Goal: Task Accomplishment & Management: Use online tool/utility

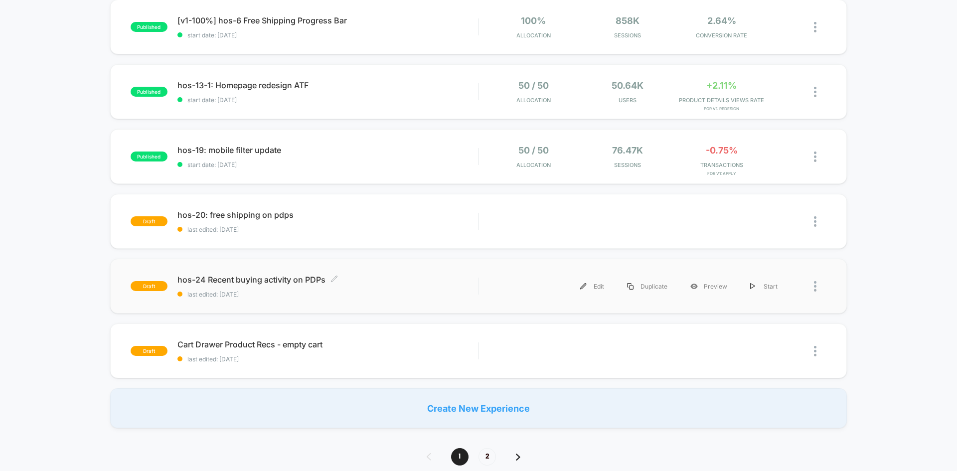
scroll to position [498, 0]
click at [247, 279] on span "hos-24 Recent buying activity on PDPs Click to edit experience details" at bounding box center [327, 279] width 300 height 10
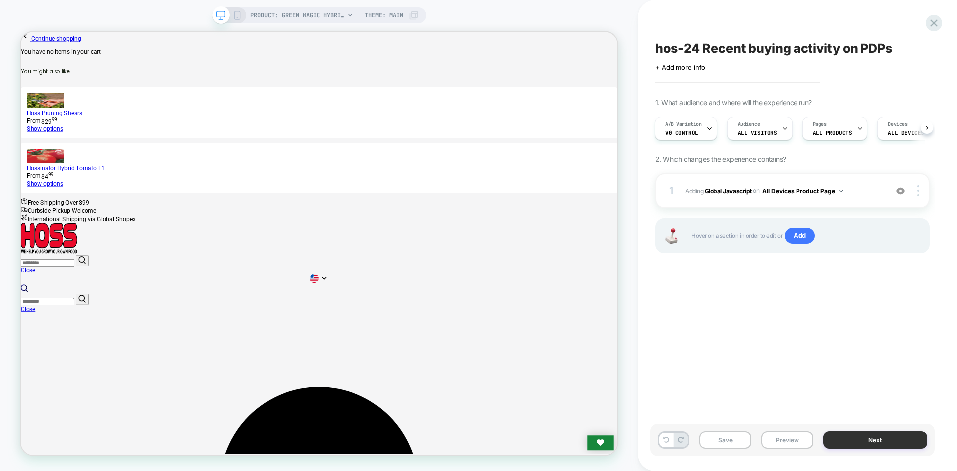
click at [851, 441] on button "Next" at bounding box center [875, 439] width 104 height 17
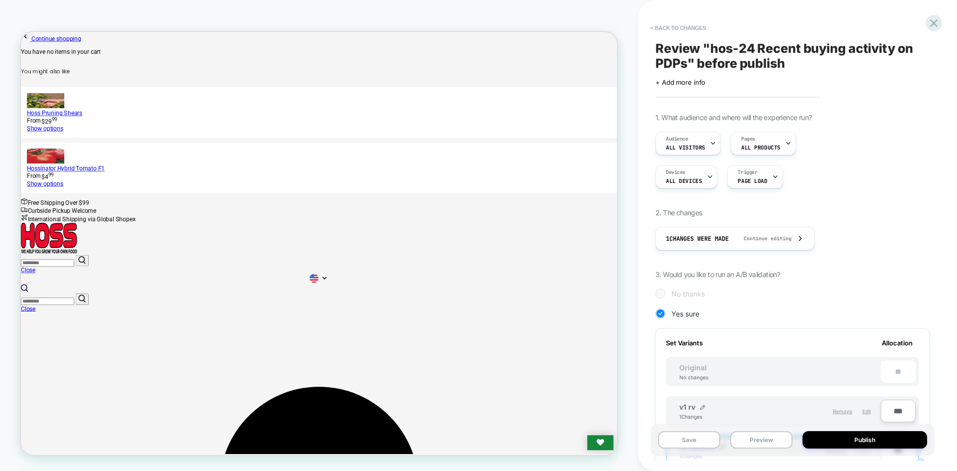
scroll to position [199, 0]
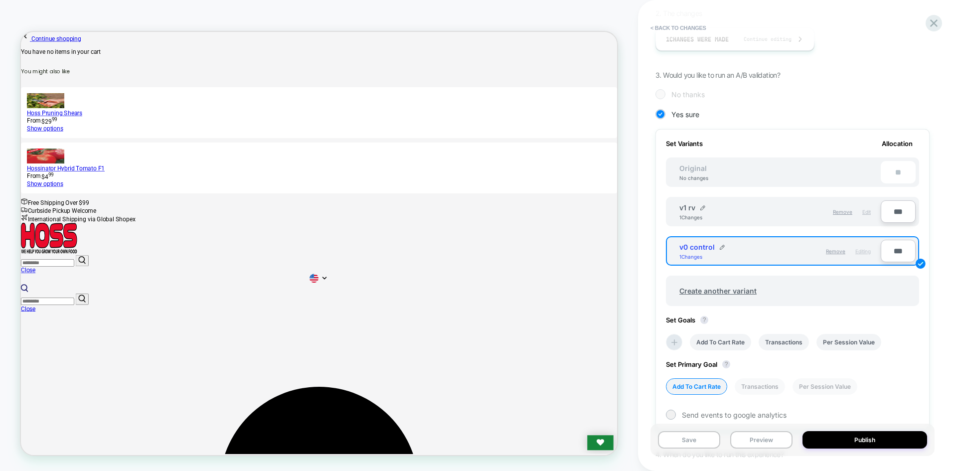
click at [863, 213] on span "Edit" at bounding box center [866, 212] width 8 height 6
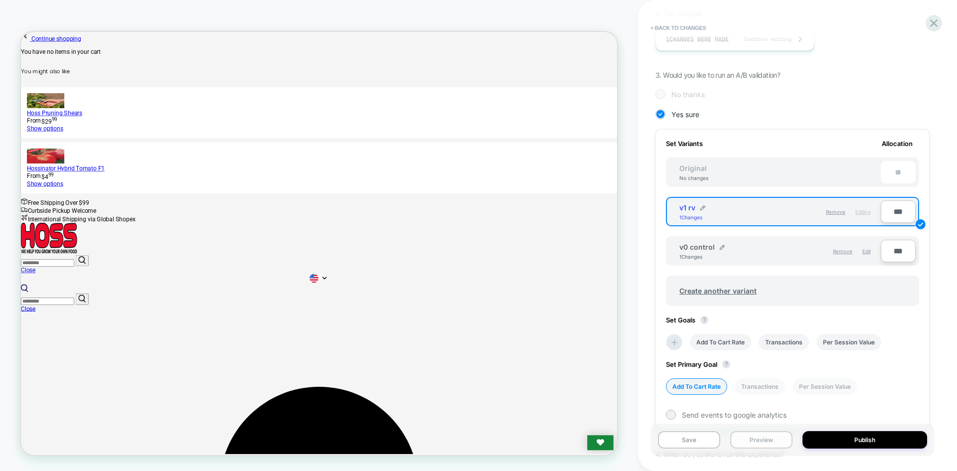
click at [749, 437] on button "Preview" at bounding box center [761, 439] width 62 height 17
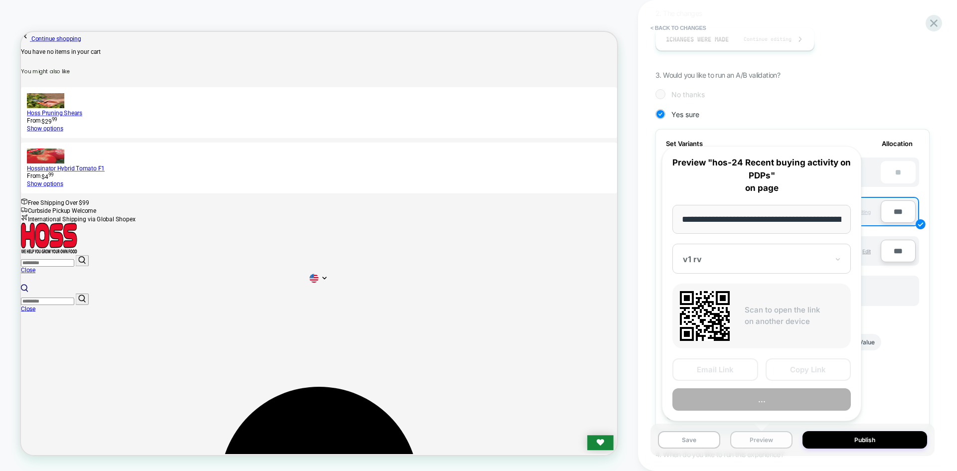
scroll to position [0, 132]
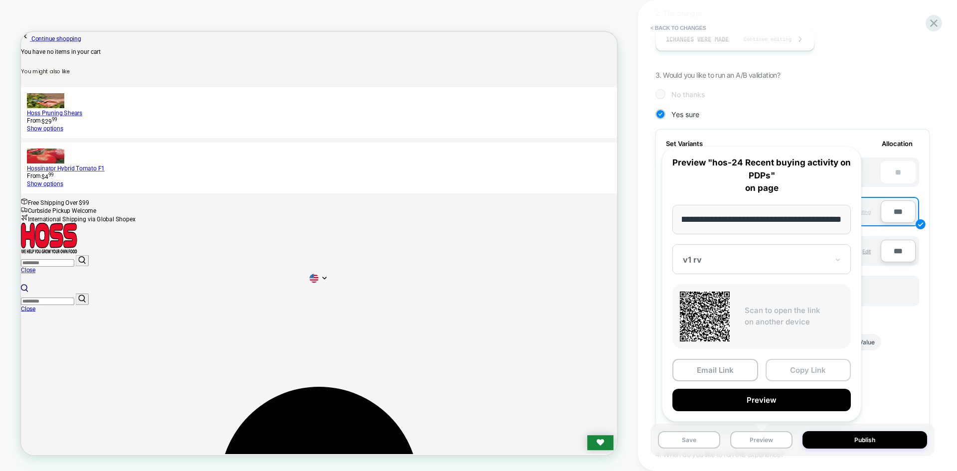
click at [807, 367] on button "Copy Link" at bounding box center [808, 370] width 86 height 22
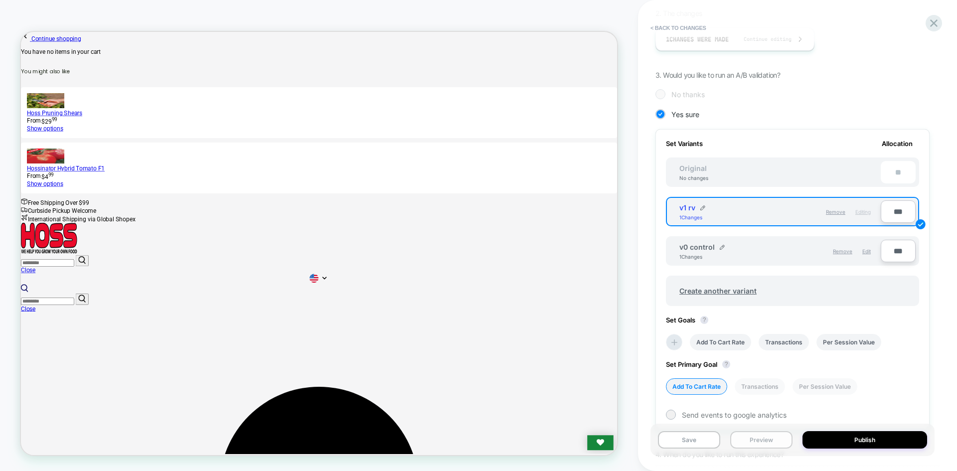
click at [766, 440] on button "Preview" at bounding box center [761, 439] width 62 height 17
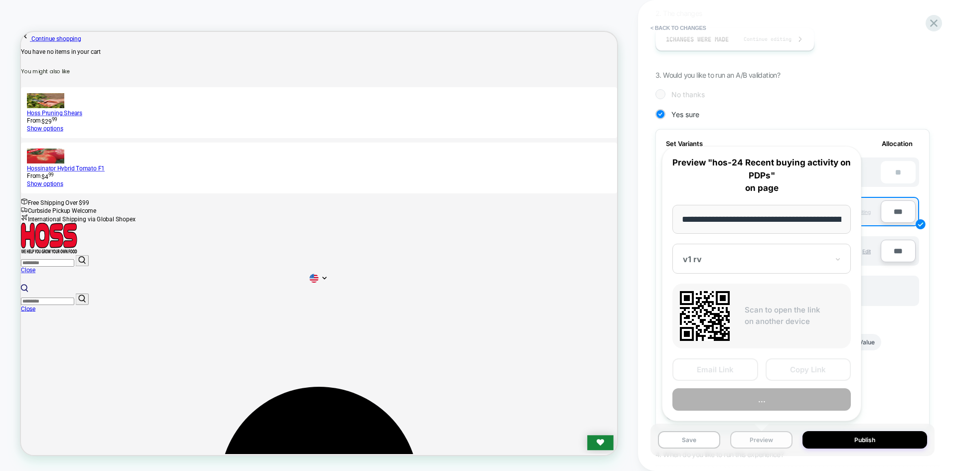
scroll to position [0, 132]
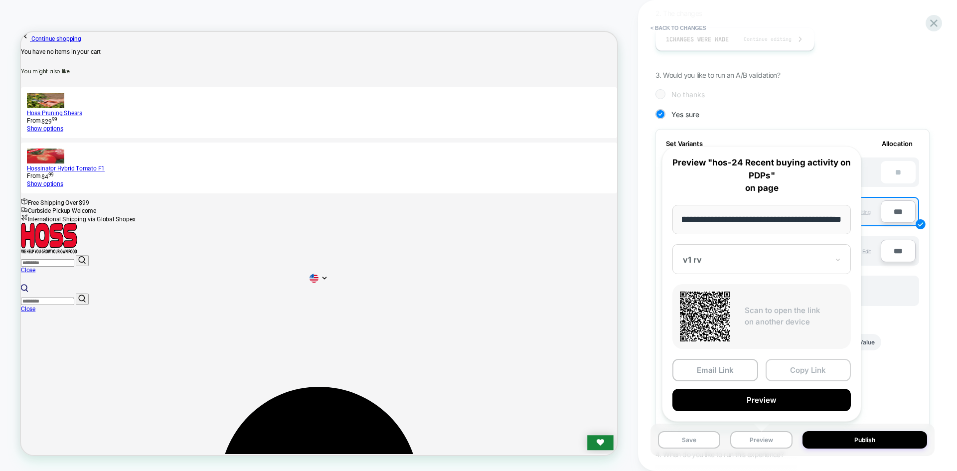
click at [803, 365] on button "Copy Link" at bounding box center [808, 370] width 86 height 22
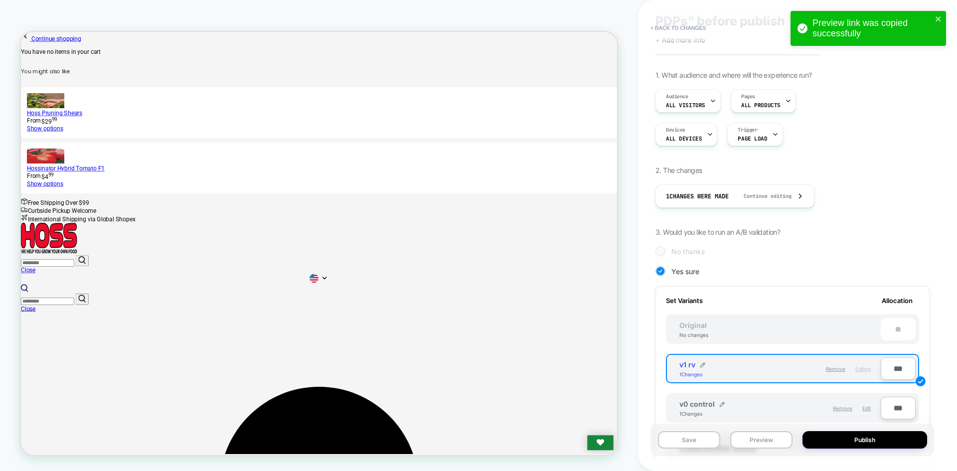
scroll to position [0, 0]
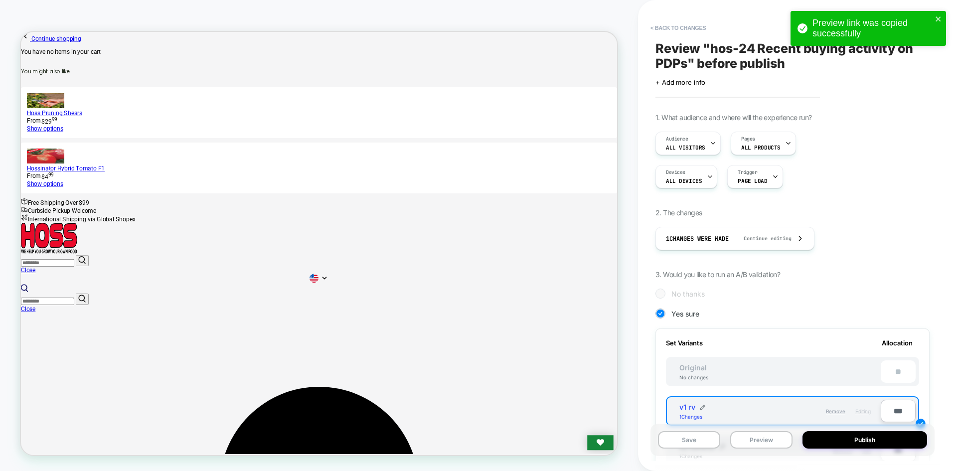
drag, startPoint x: 682, startPoint y: 27, endPoint x: 684, endPoint y: 51, distance: 24.0
click at [682, 27] on button "< Back to changes" at bounding box center [678, 28] width 66 height 16
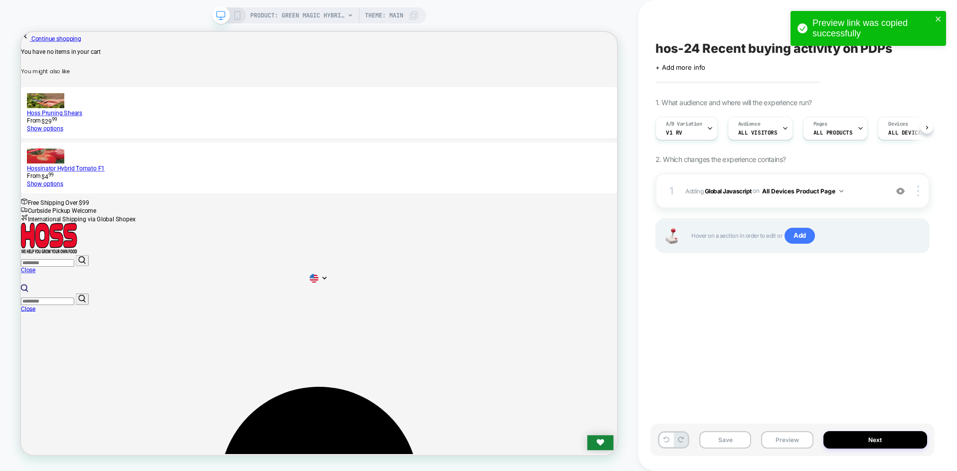
scroll to position [0, 0]
click at [731, 194] on b "Global Javascript" at bounding box center [728, 190] width 47 height 7
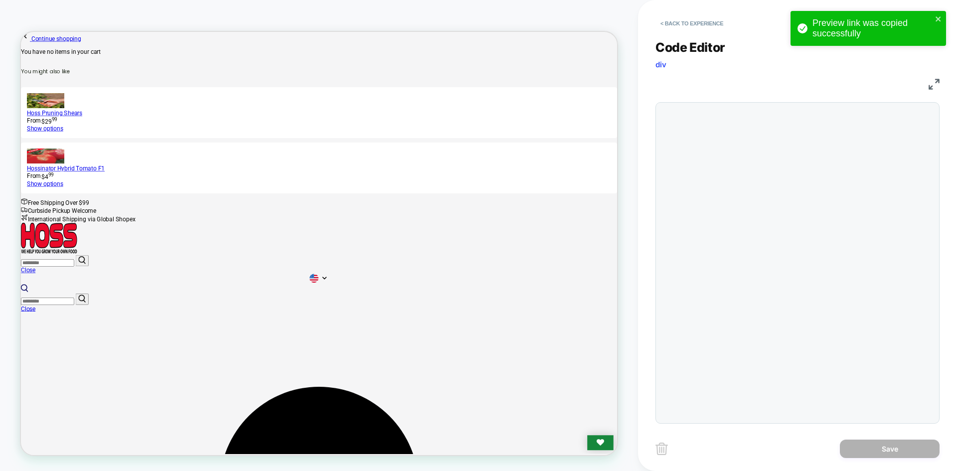
click at [765, 211] on div at bounding box center [797, 262] width 284 height 321
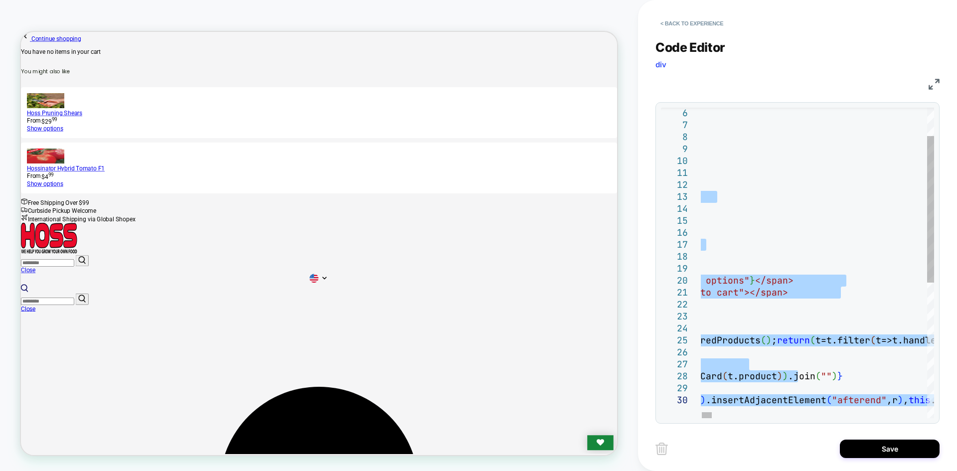
type textarea "**********"
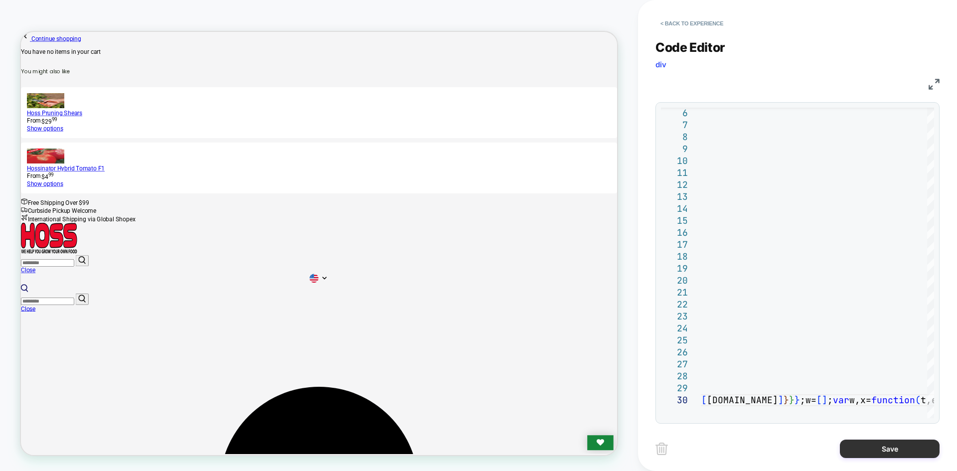
click at [879, 446] on button "Save" at bounding box center [890, 449] width 100 height 18
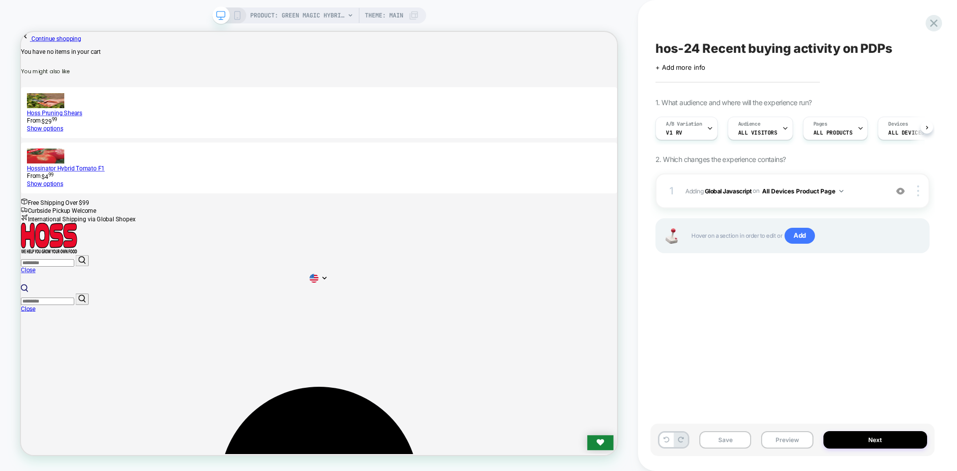
scroll to position [0, 0]
click at [738, 447] on button "Save" at bounding box center [725, 439] width 52 height 17
click at [790, 437] on button "Preview" at bounding box center [787, 439] width 52 height 17
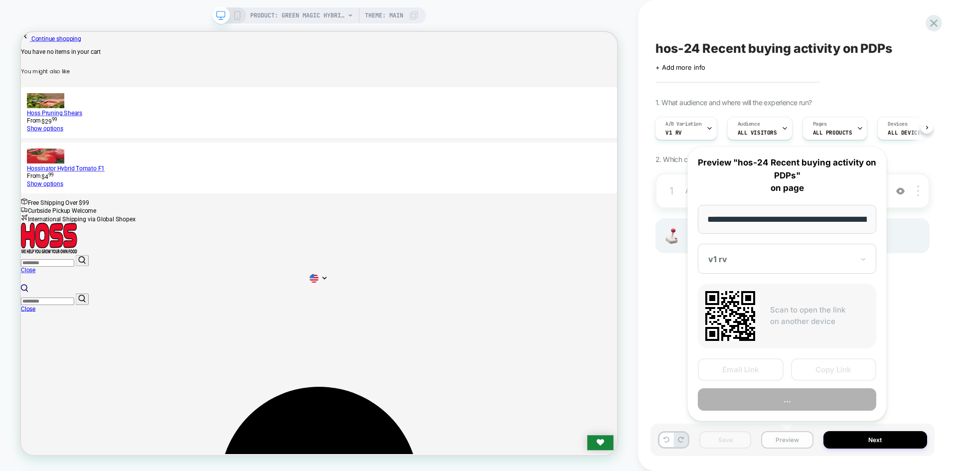
scroll to position [0, 132]
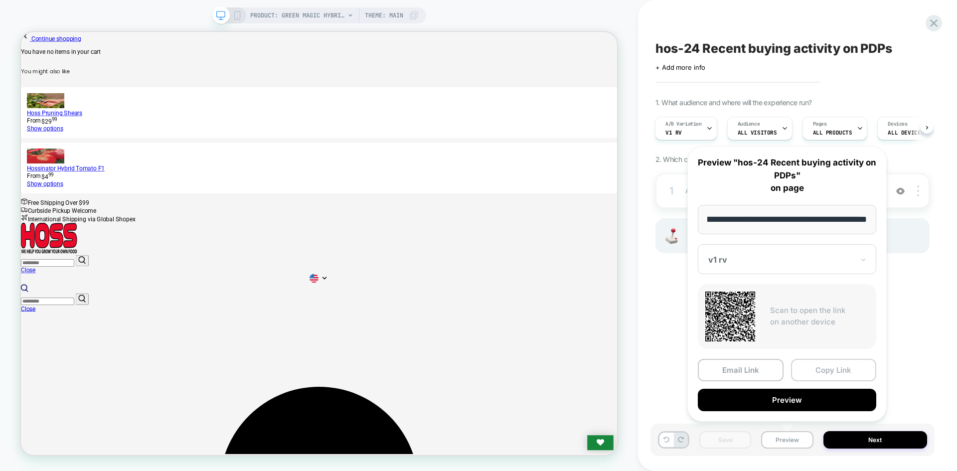
click at [812, 370] on button "Copy Link" at bounding box center [834, 370] width 86 height 22
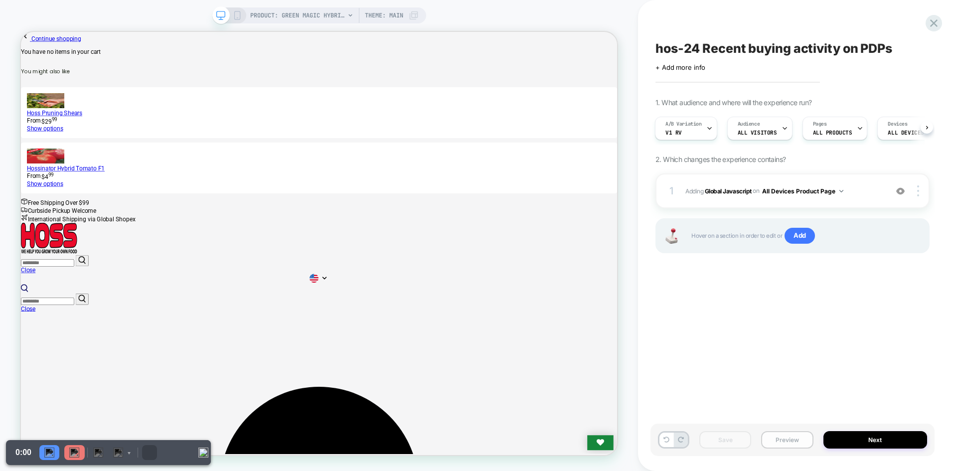
click at [795, 446] on button "Preview" at bounding box center [787, 439] width 52 height 17
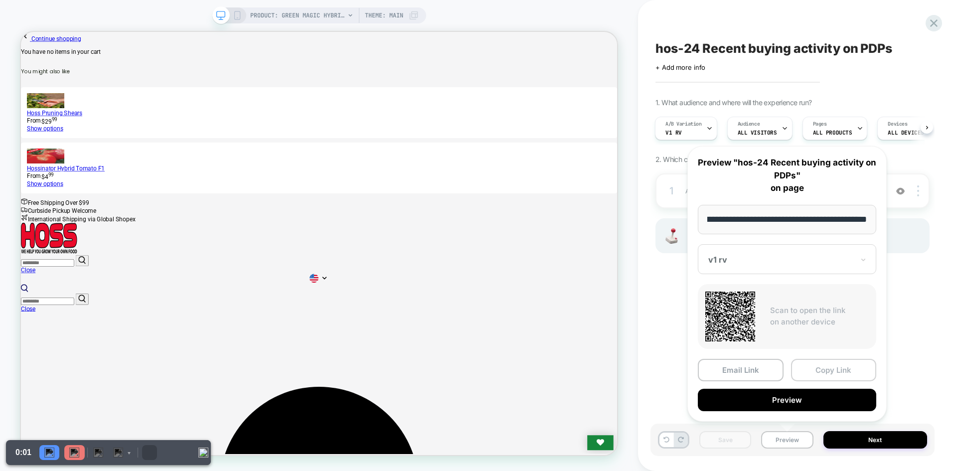
click at [840, 369] on button "Copy Link" at bounding box center [834, 370] width 86 height 22
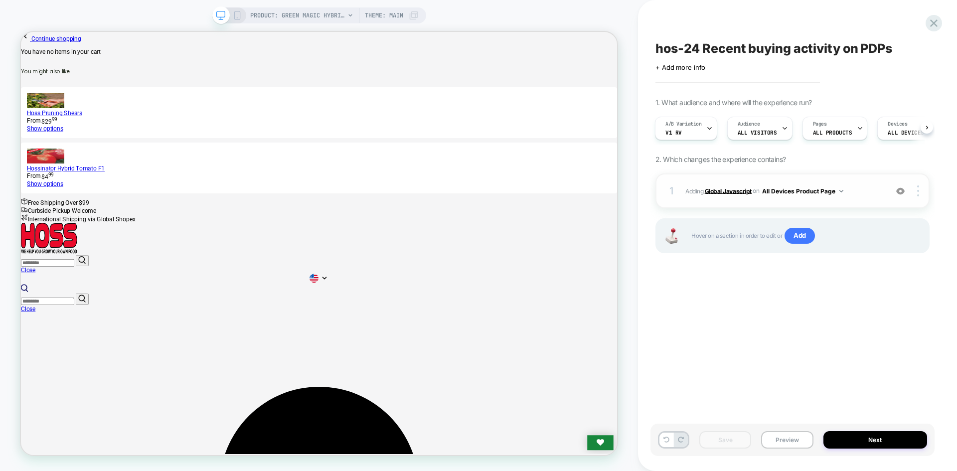
click at [725, 190] on b "Global Javascript" at bounding box center [728, 190] width 47 height 7
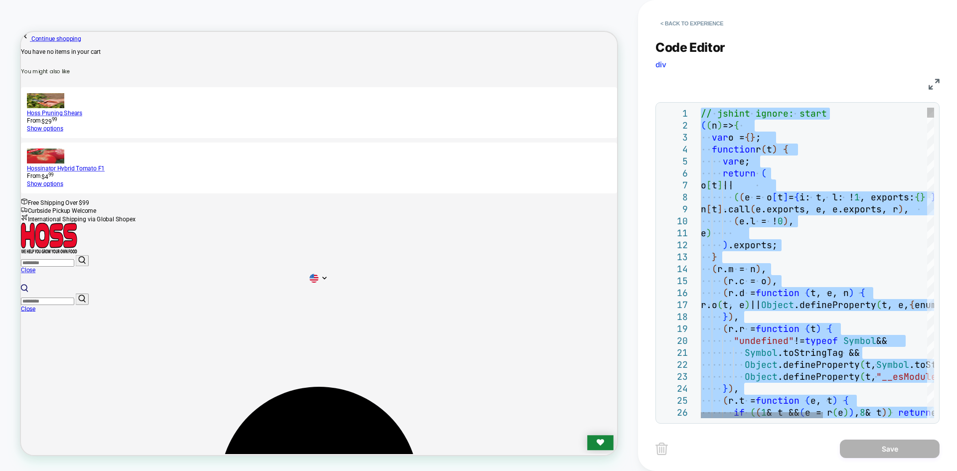
type textarea "**********"
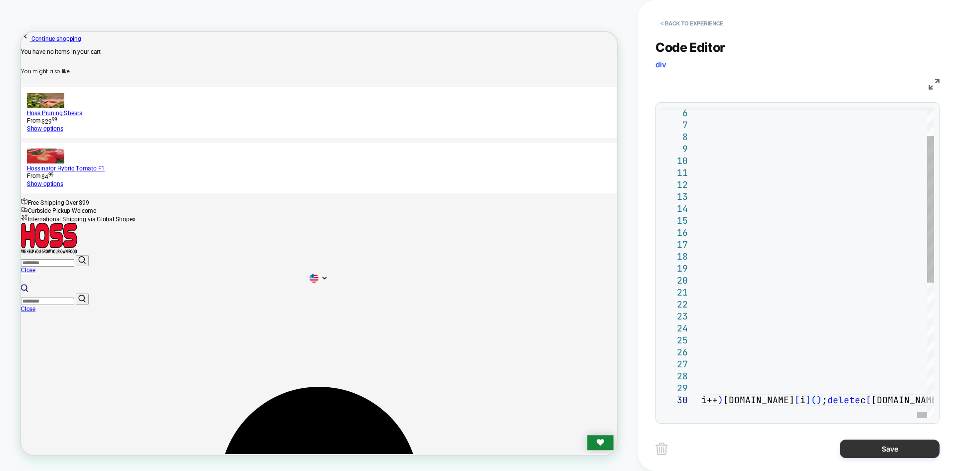
click at [888, 451] on button "Save" at bounding box center [890, 449] width 100 height 18
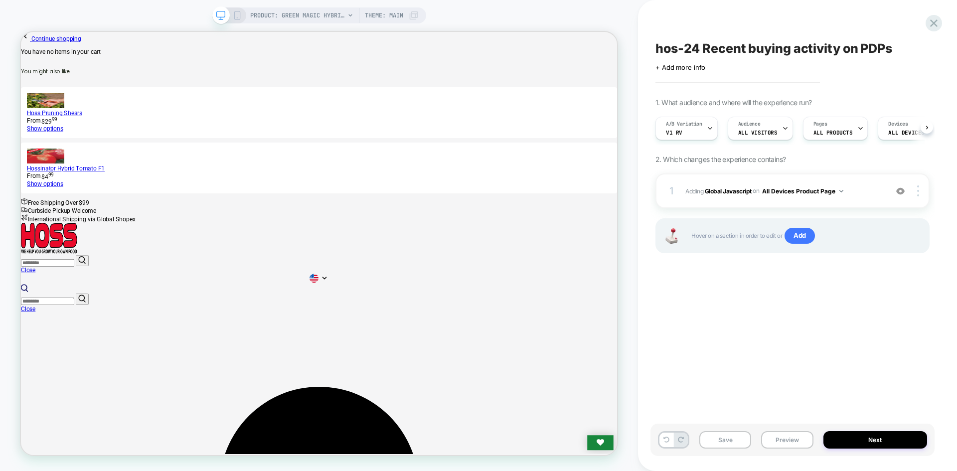
scroll to position [0, 0]
click at [722, 441] on button "Save" at bounding box center [725, 439] width 52 height 17
click at [778, 443] on button "Preview" at bounding box center [787, 439] width 52 height 17
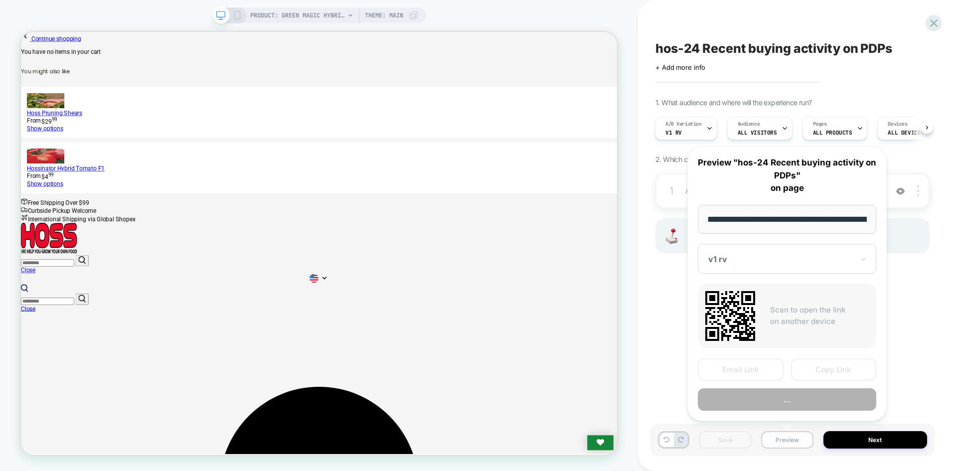
scroll to position [0, 132]
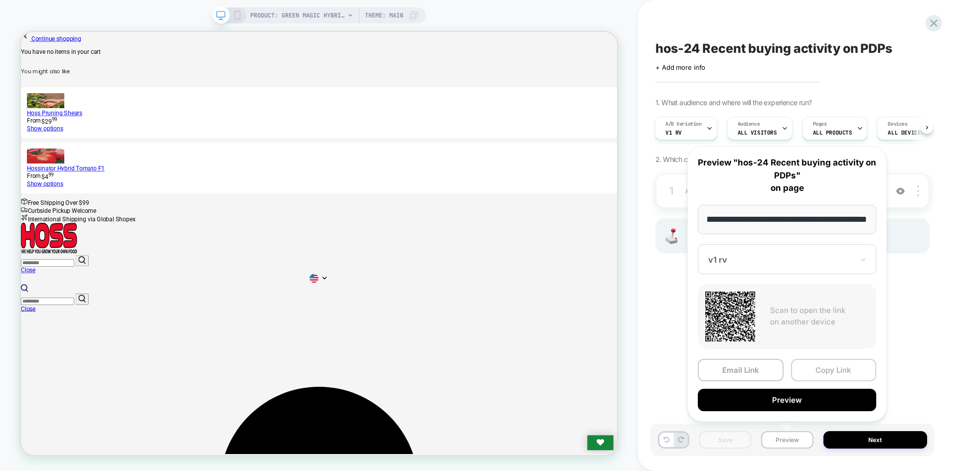
click at [827, 370] on button "Copy Link" at bounding box center [834, 370] width 86 height 22
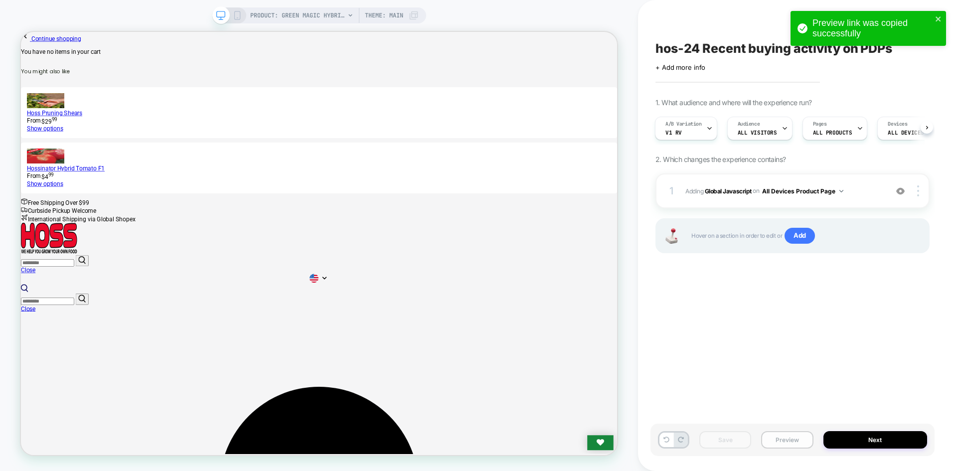
click at [793, 447] on div "Save Preview Next" at bounding box center [792, 440] width 284 height 32
click at [792, 445] on button "Preview" at bounding box center [787, 439] width 52 height 17
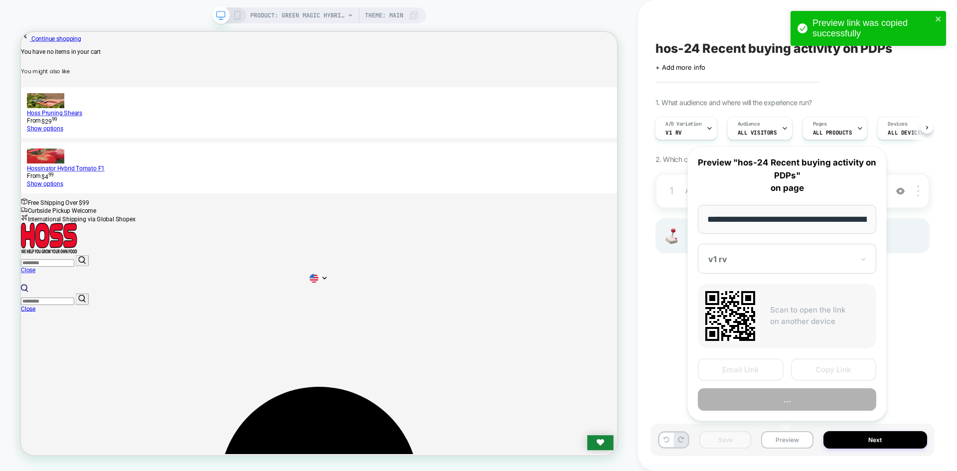
scroll to position [0, 132]
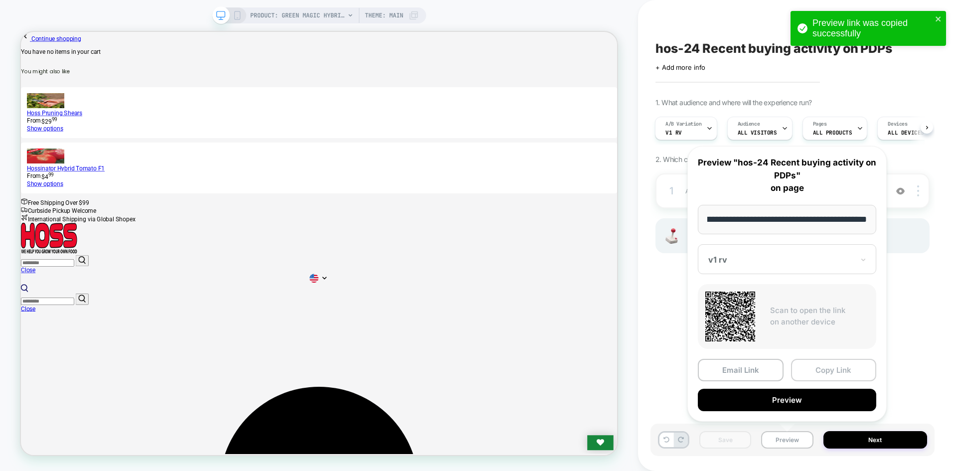
click at [840, 365] on button "Copy Link" at bounding box center [834, 370] width 86 height 22
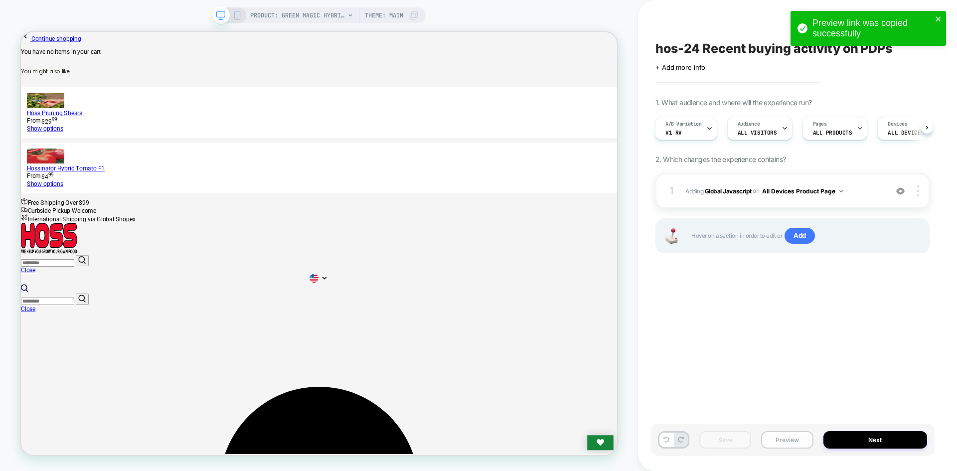
click at [788, 436] on button "Preview" at bounding box center [787, 439] width 52 height 17
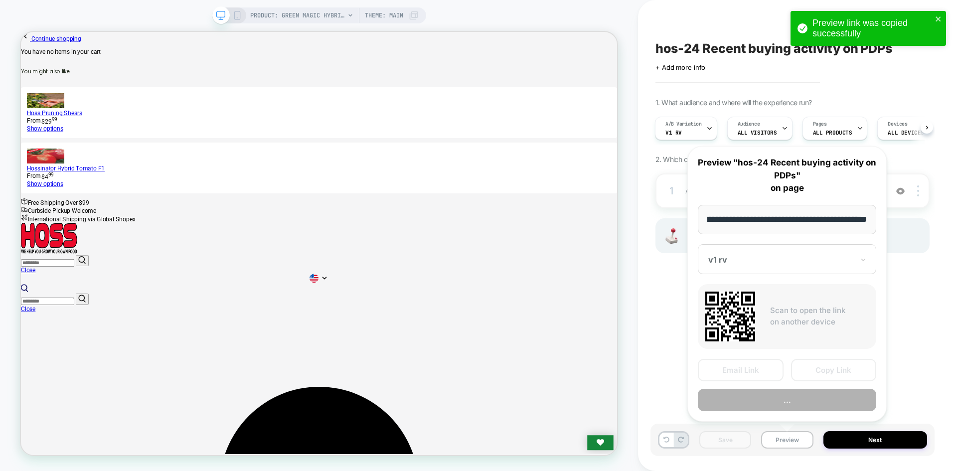
scroll to position [0, 0]
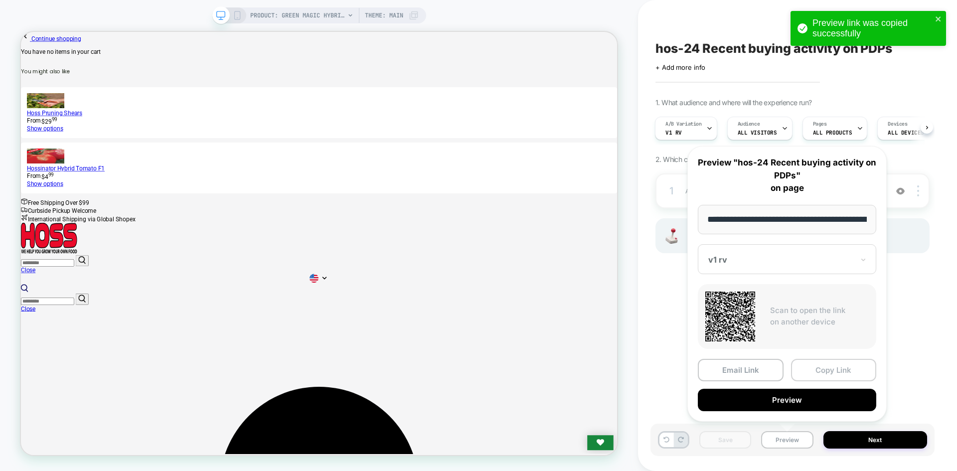
click at [847, 370] on button "Copy Link" at bounding box center [834, 370] width 86 height 22
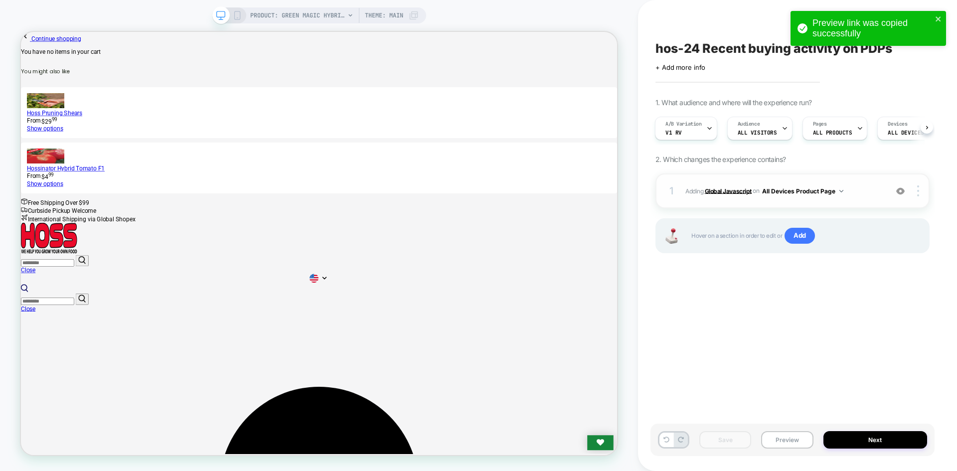
click at [730, 188] on b "Global Javascript" at bounding box center [728, 190] width 47 height 7
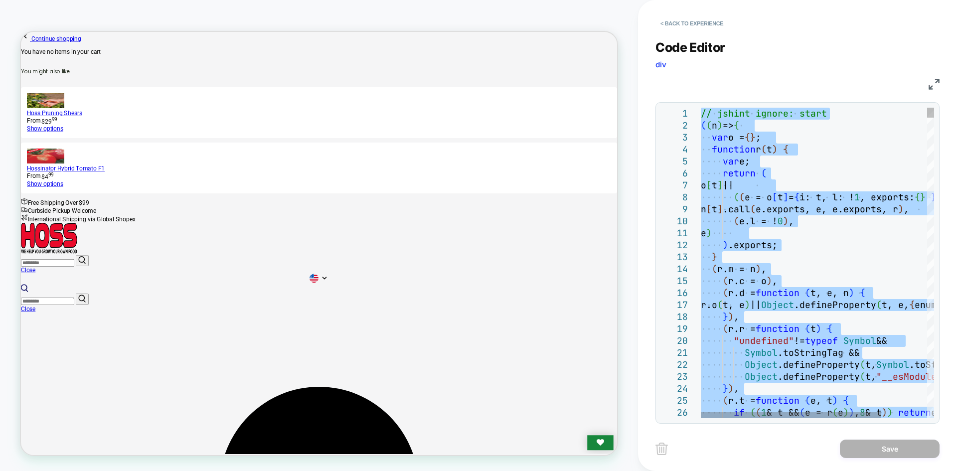
type textarea "**********"
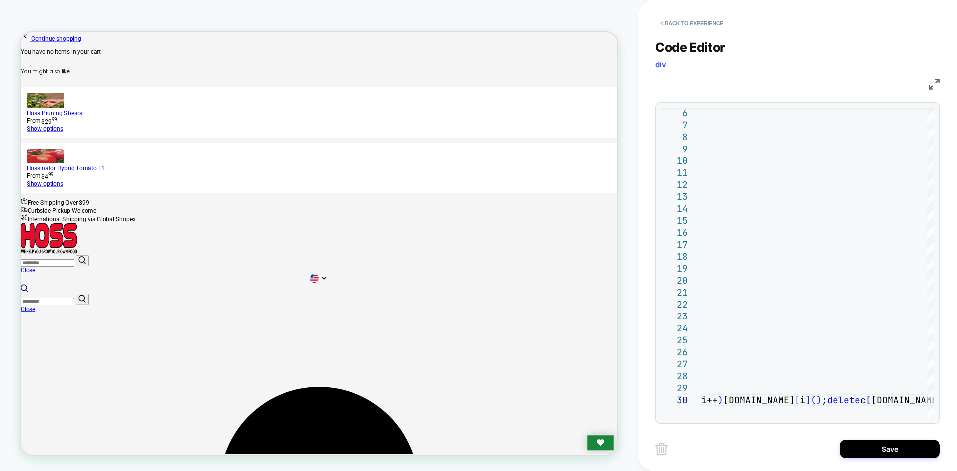
click at [862, 461] on div "< Back to experience Code Editor div JS 6 7 8 9 10 11 12 13 14 15 16 17 18 19 2…" at bounding box center [797, 235] width 284 height 471
click at [864, 456] on button "Save" at bounding box center [890, 449] width 100 height 18
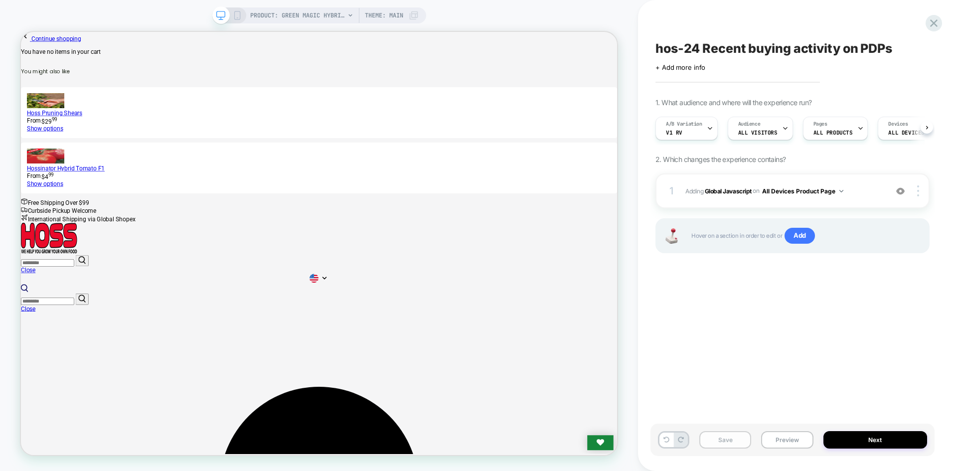
scroll to position [0, 0]
click at [711, 440] on button "Save" at bounding box center [725, 439] width 52 height 17
click at [764, 438] on button "Preview" at bounding box center [787, 439] width 52 height 17
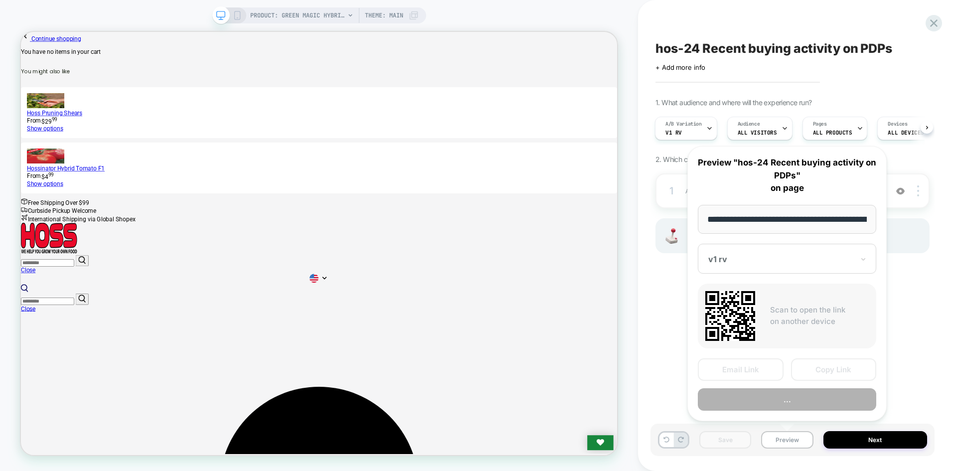
scroll to position [0, 132]
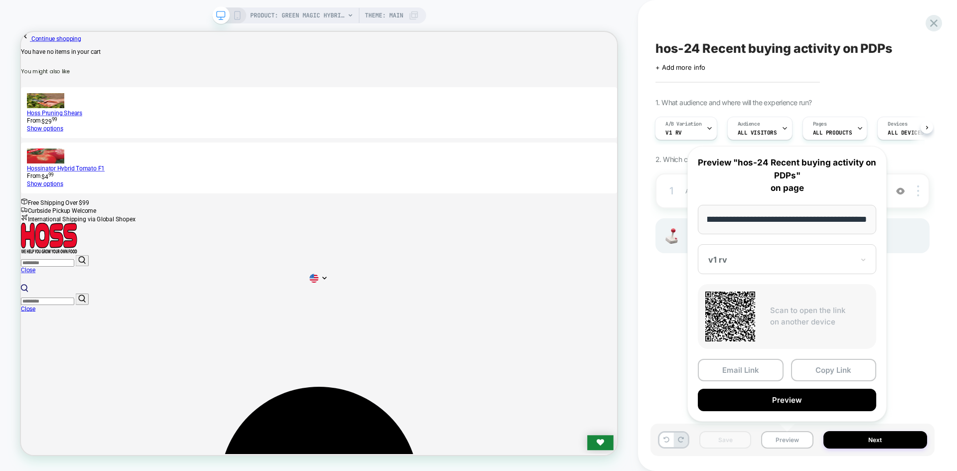
drag, startPoint x: 825, startPoint y: 370, endPoint x: 818, endPoint y: 384, distance: 16.0
click at [824, 373] on button "Copy Link" at bounding box center [834, 370] width 86 height 22
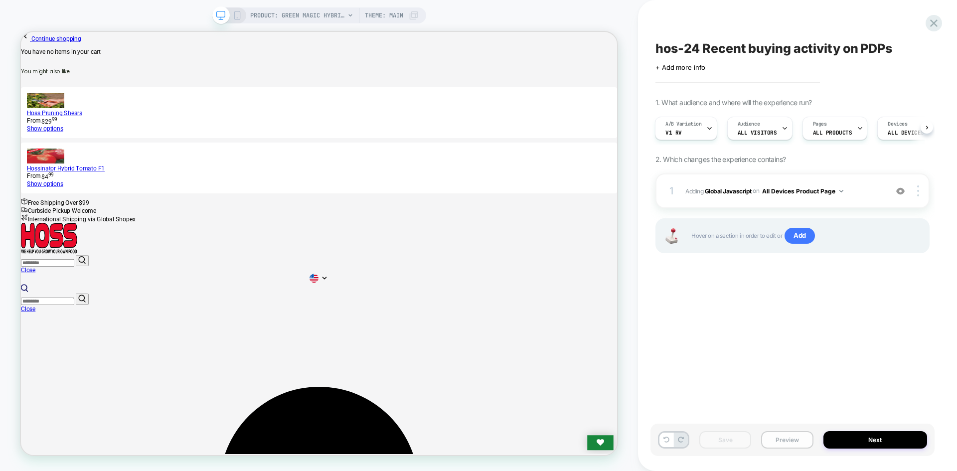
click at [769, 442] on button "Preview" at bounding box center [787, 439] width 52 height 17
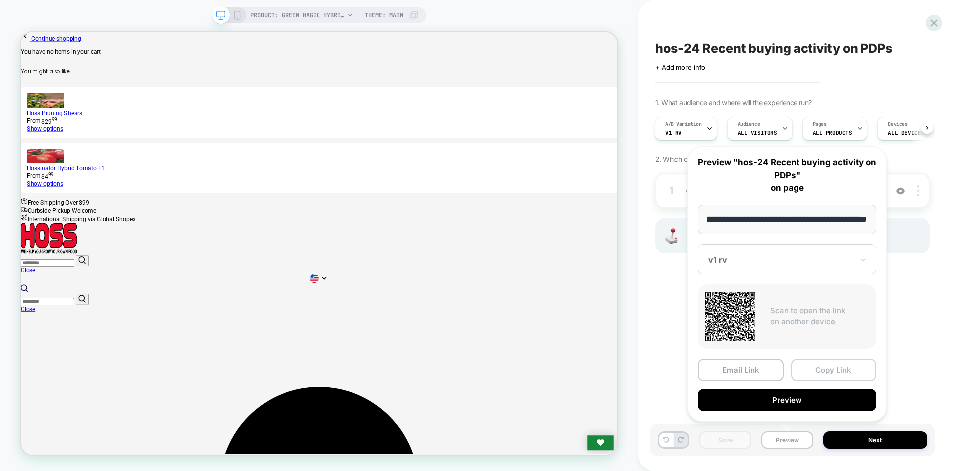
click at [817, 374] on button "Copy Link" at bounding box center [834, 370] width 86 height 22
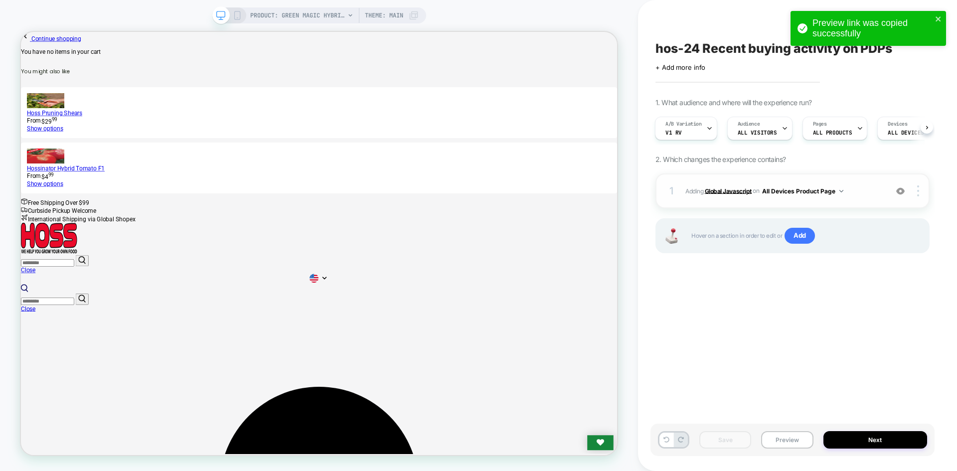
click at [746, 193] on b "Global Javascript" at bounding box center [728, 190] width 47 height 7
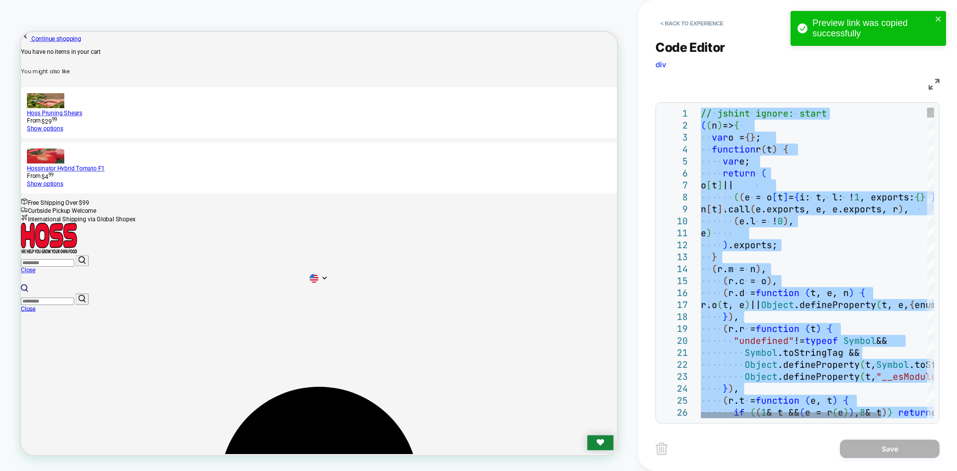
type textarea "**********"
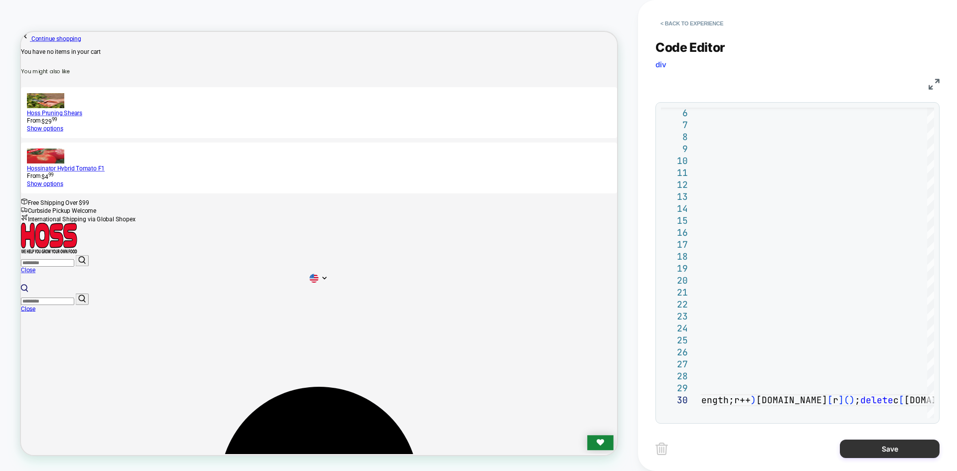
click at [868, 446] on button "Save" at bounding box center [890, 449] width 100 height 18
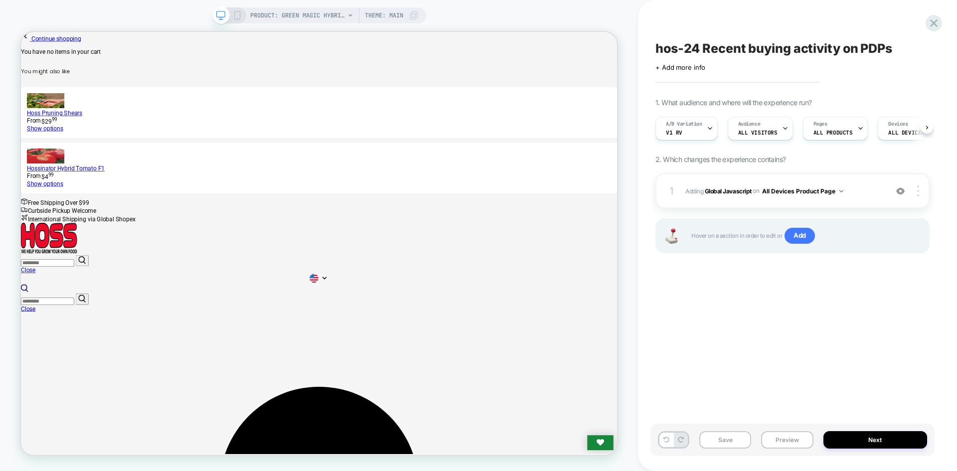
scroll to position [0, 0]
click at [725, 435] on button "Save" at bounding box center [725, 439] width 52 height 17
click at [771, 439] on button "Preview" at bounding box center [787, 439] width 52 height 17
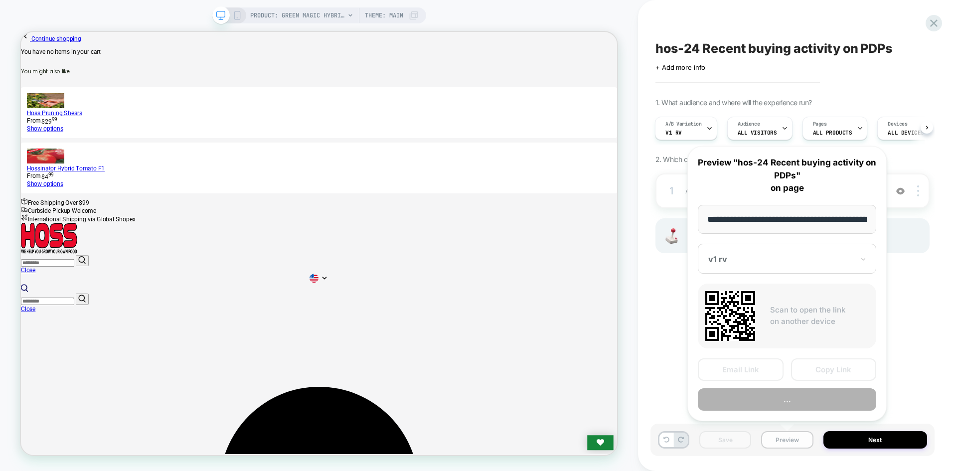
scroll to position [0, 132]
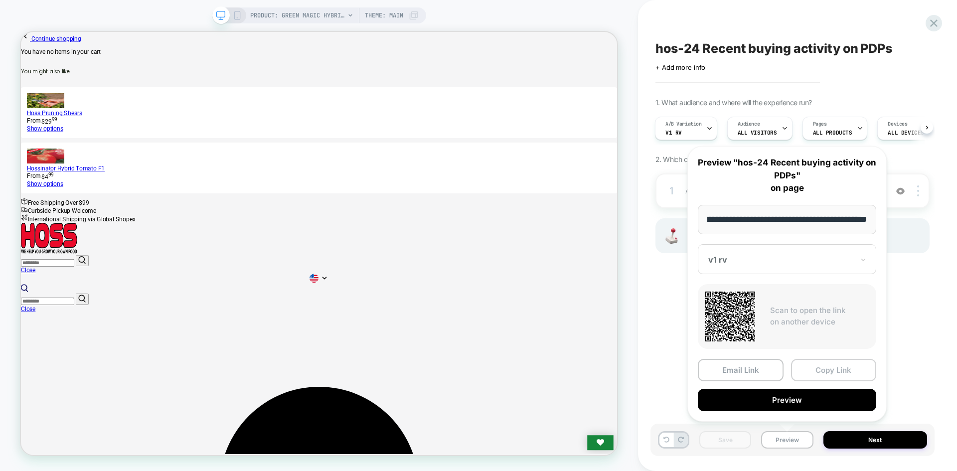
click at [842, 370] on button "Copy Link" at bounding box center [834, 370] width 86 height 22
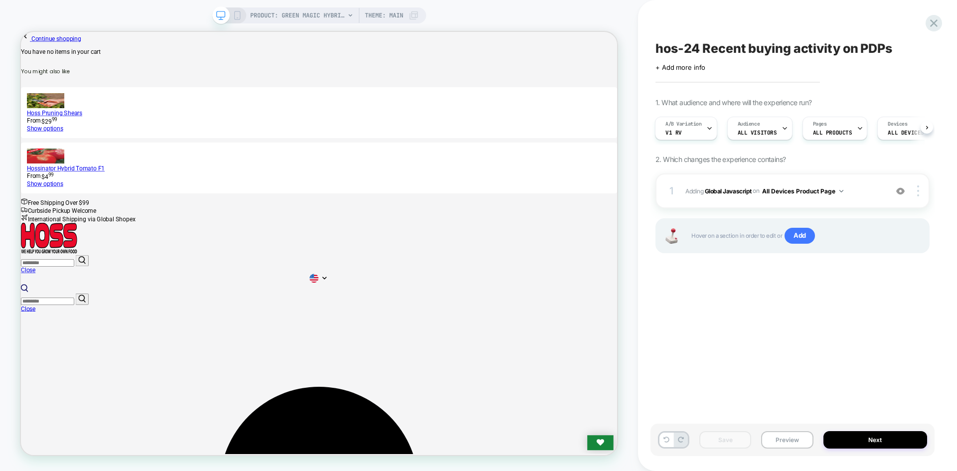
click at [802, 449] on div "Save Preview Next" at bounding box center [792, 440] width 284 height 32
click at [804, 443] on button "Preview" at bounding box center [787, 439] width 52 height 17
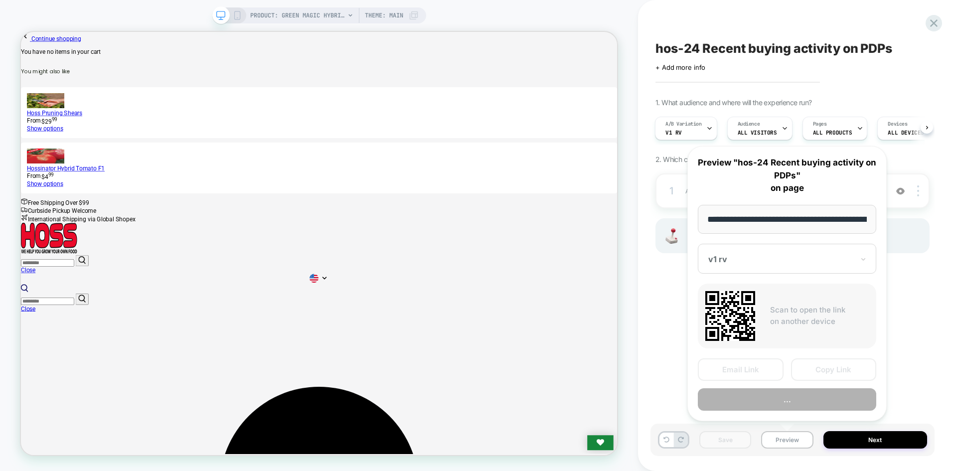
scroll to position [0, 132]
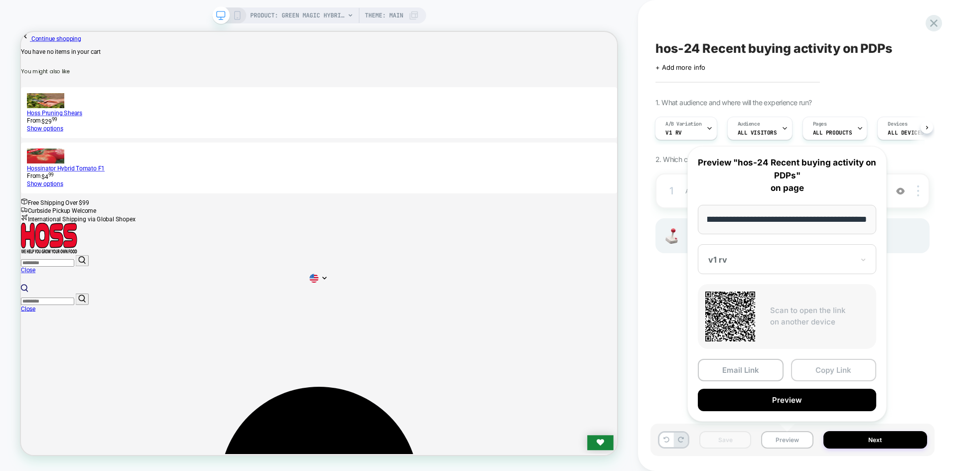
click at [813, 369] on button "Copy Link" at bounding box center [834, 370] width 86 height 22
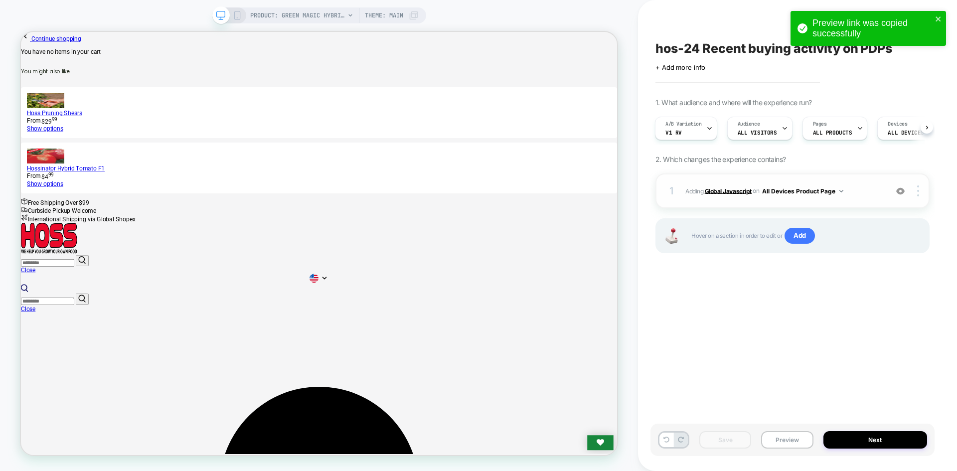
click at [735, 193] on b "Global Javascript" at bounding box center [728, 190] width 47 height 7
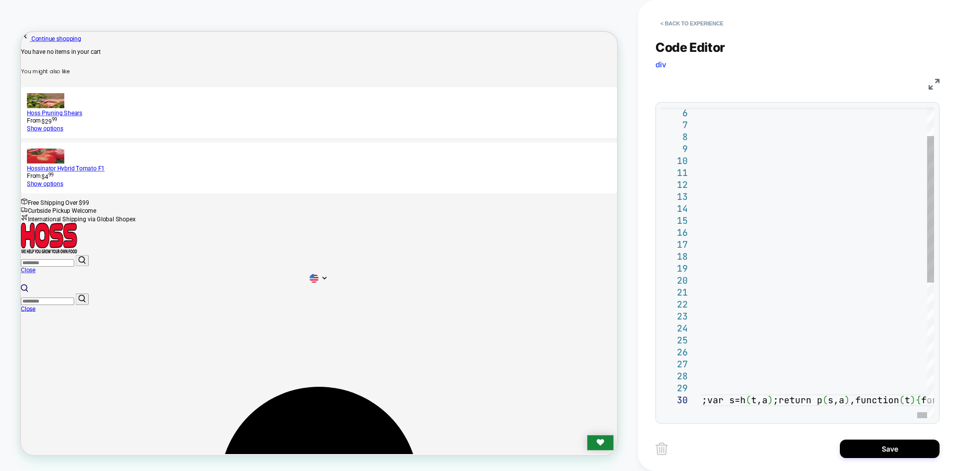
type textarea "**********"
click at [878, 465] on div "< Back to experience Code Editor div JS 6 7 8 9 10 11 12 13 14 15 16 17 18 19 2…" at bounding box center [797, 235] width 284 height 471
click at [881, 449] on button "Save" at bounding box center [890, 449] width 100 height 18
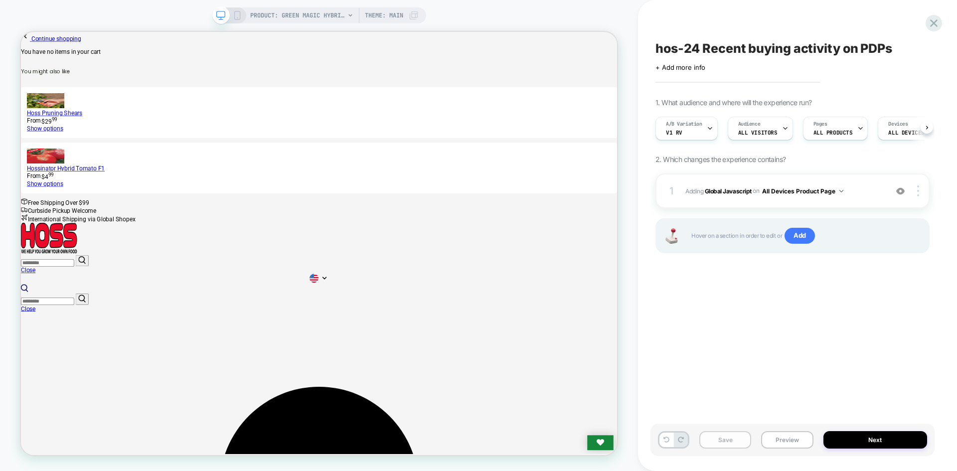
scroll to position [0, 0]
click at [736, 442] on button "Save" at bounding box center [725, 439] width 52 height 17
click at [789, 438] on button "Preview" at bounding box center [787, 439] width 52 height 17
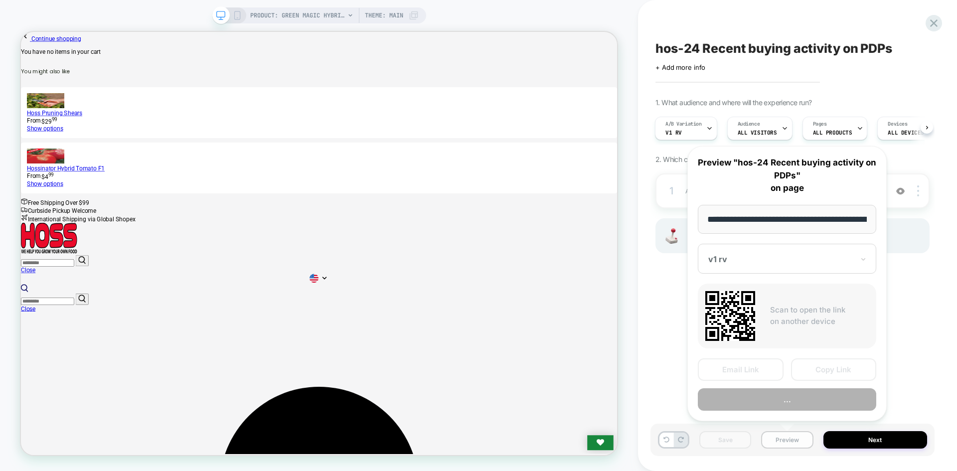
scroll to position [0, 132]
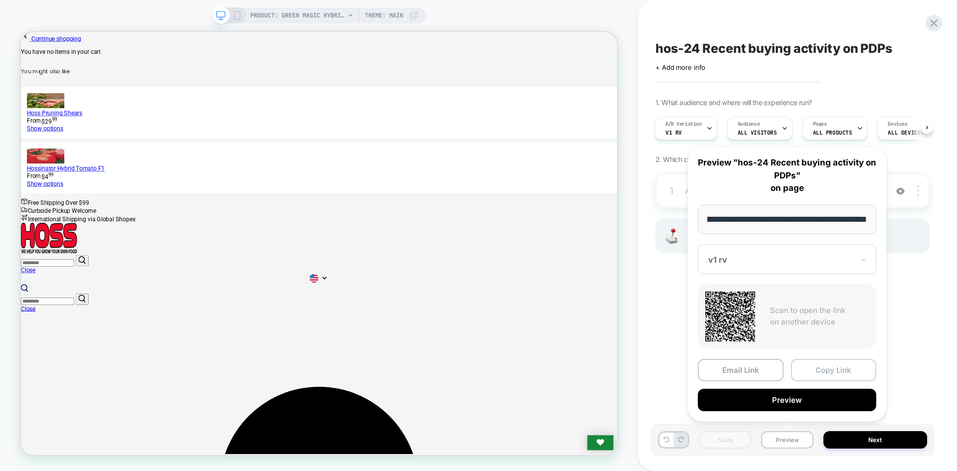
click at [851, 362] on button "Copy Link" at bounding box center [834, 370] width 86 height 22
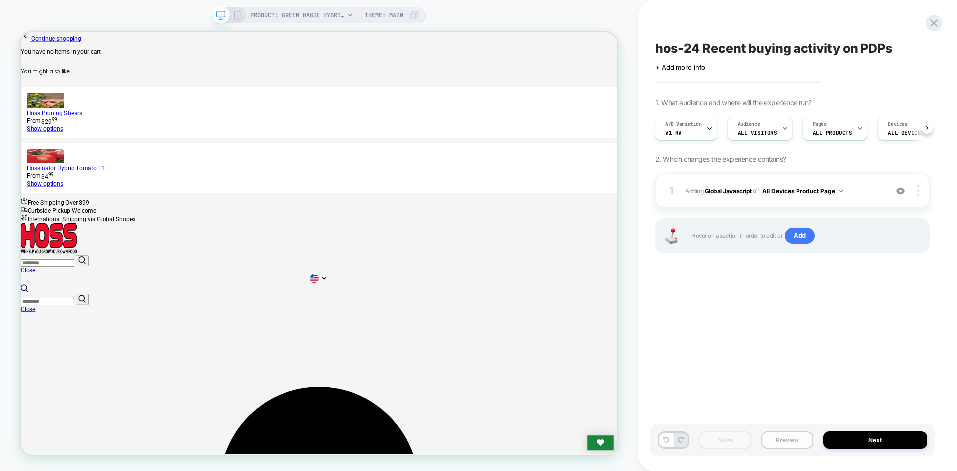
click at [775, 448] on button "Preview" at bounding box center [787, 439] width 52 height 17
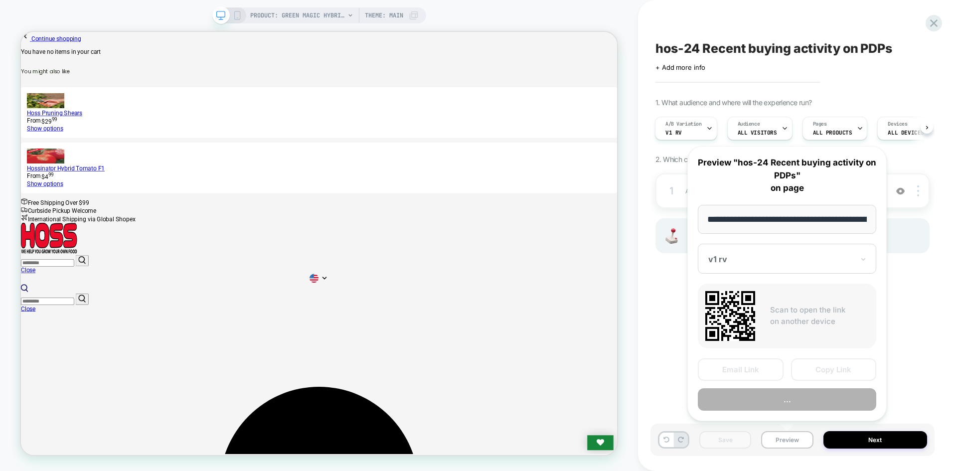
scroll to position [0, 132]
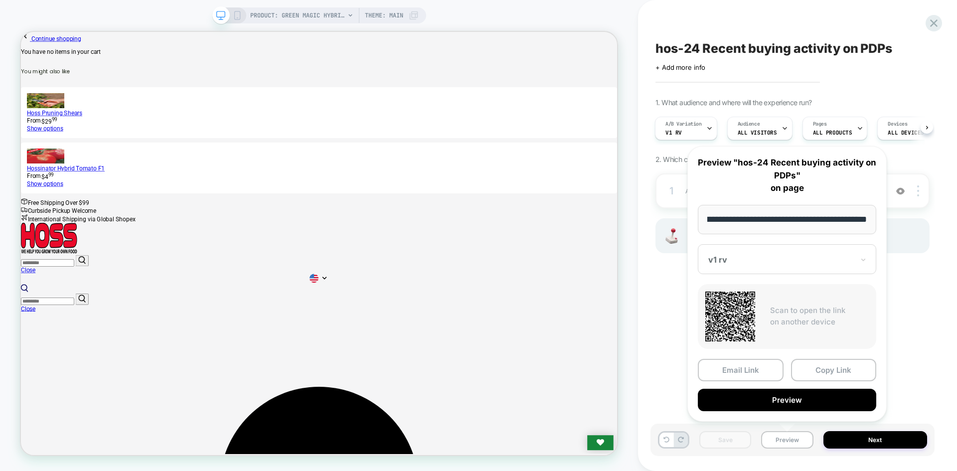
click at [743, 243] on div "**********" at bounding box center [786, 284] width 199 height 276
click at [742, 258] on div at bounding box center [781, 260] width 146 height 10
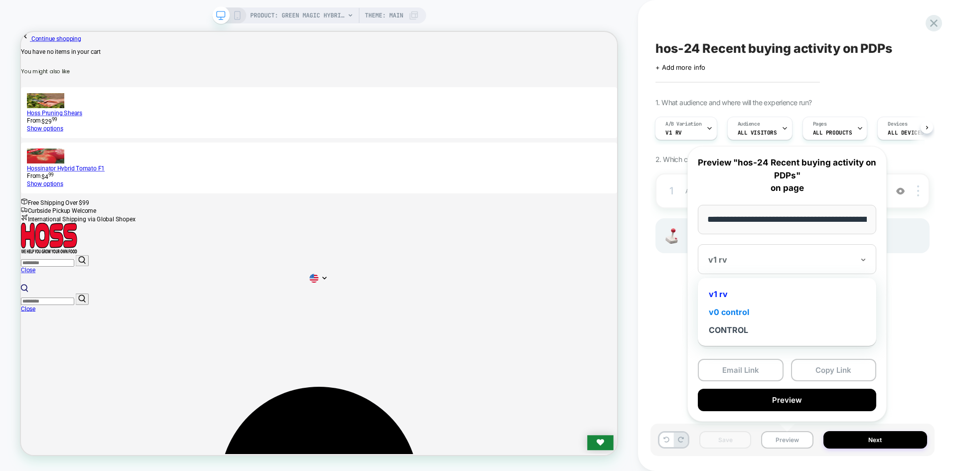
click at [736, 306] on div "v0 control" at bounding box center [787, 312] width 168 height 18
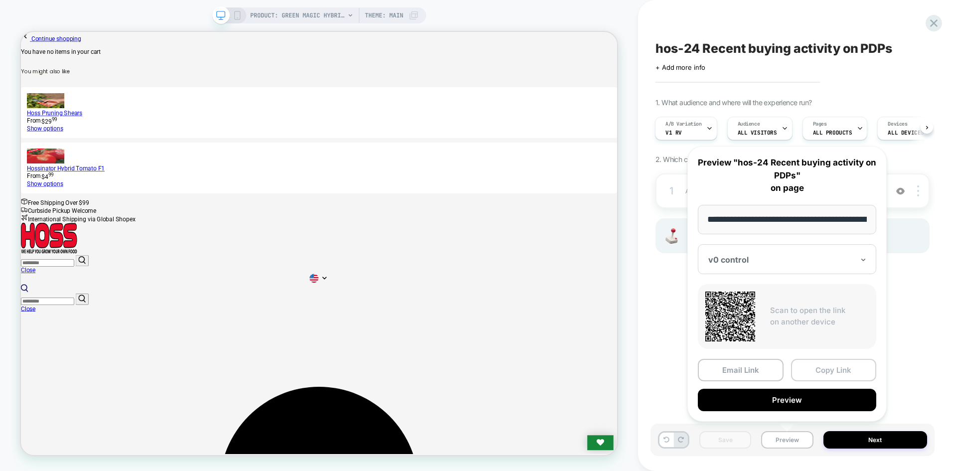
click at [816, 371] on button "Copy Link" at bounding box center [834, 370] width 86 height 22
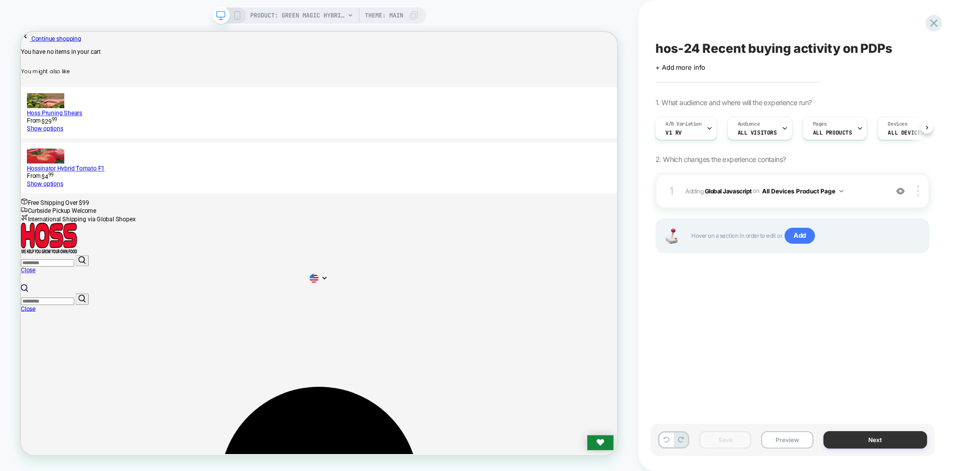
click at [876, 437] on button "Next" at bounding box center [875, 439] width 104 height 17
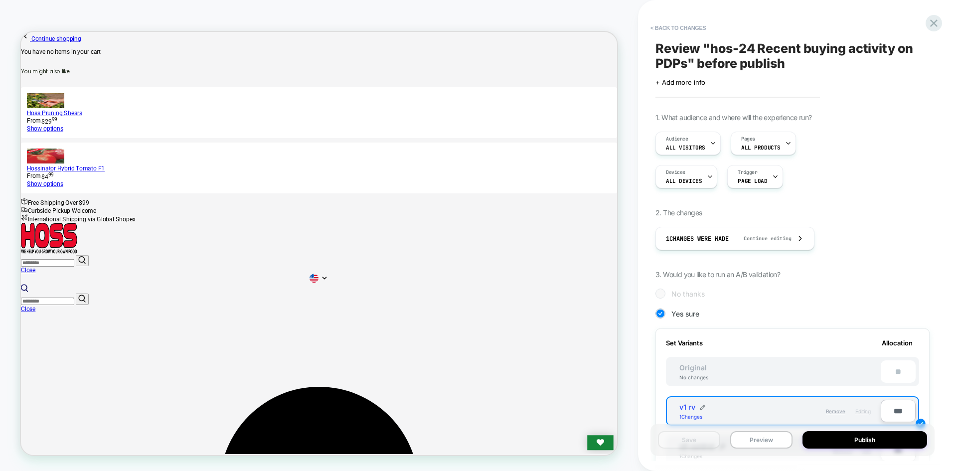
click at [835, 374] on div "Original No changes **" at bounding box center [792, 371] width 253 height 29
click at [854, 367] on div "Original No changes **" at bounding box center [792, 371] width 253 height 29
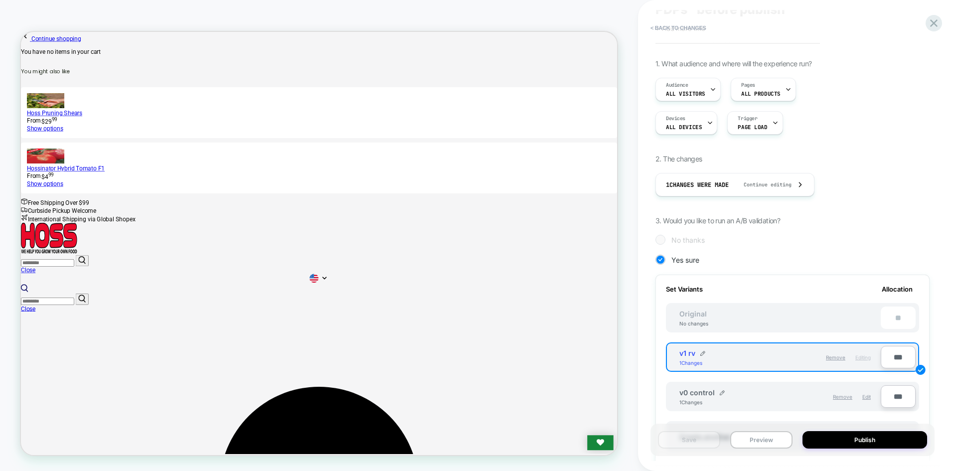
scroll to position [100, 0]
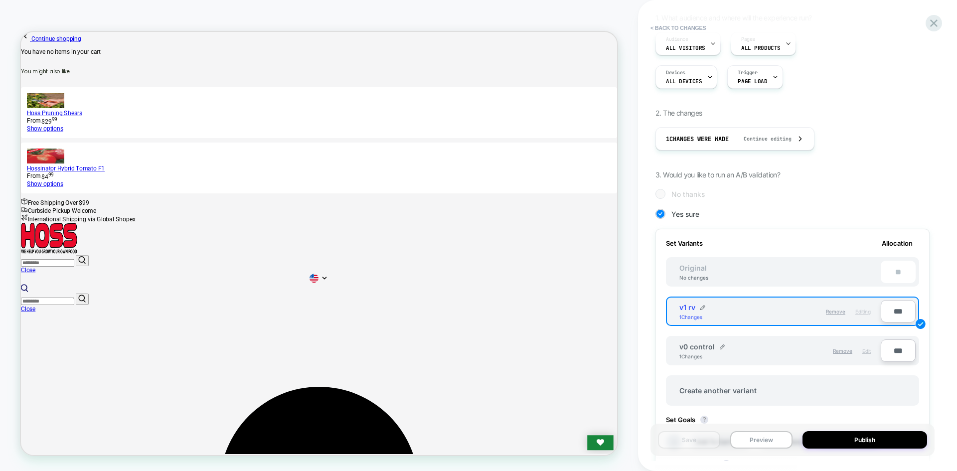
click at [867, 351] on span "Edit" at bounding box center [866, 351] width 8 height 6
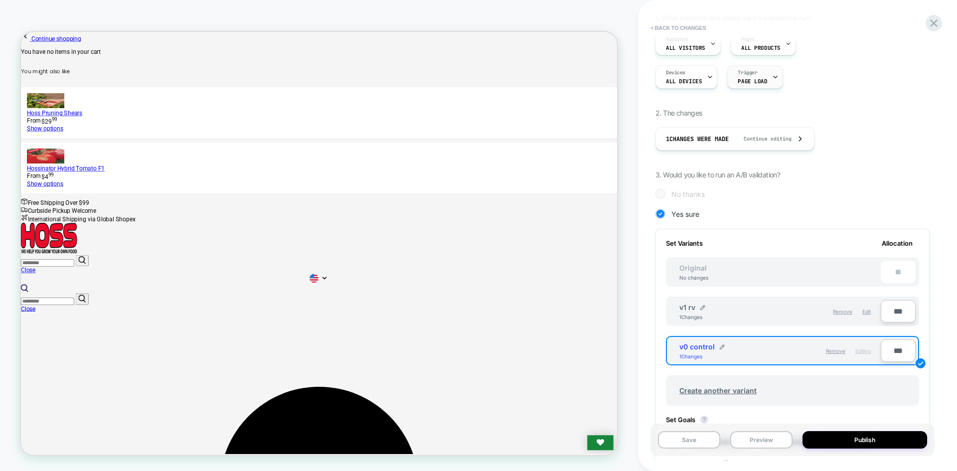
scroll to position [0, 0]
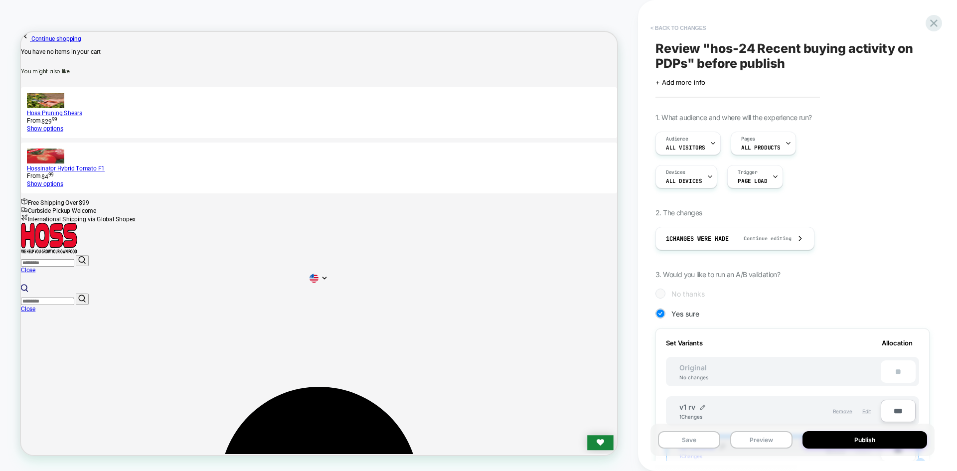
click at [680, 32] on button "< Back to changes" at bounding box center [678, 28] width 66 height 16
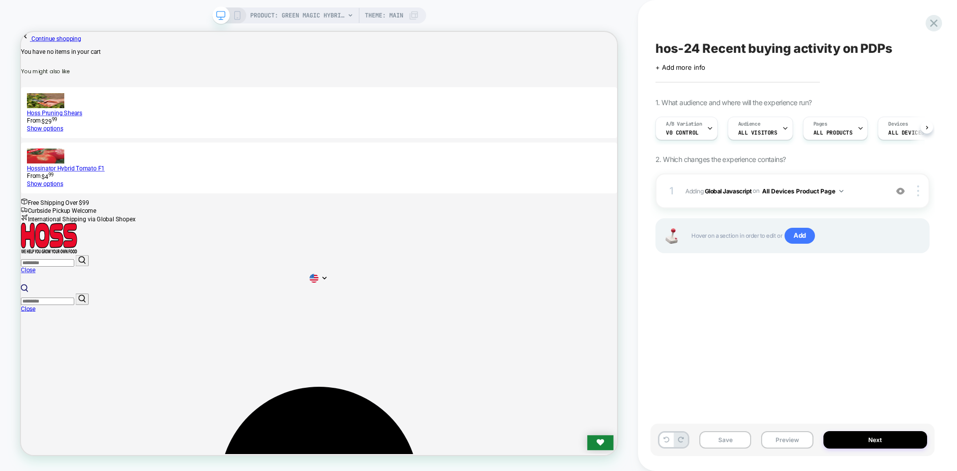
scroll to position [0, 0]
click at [803, 441] on button "Preview" at bounding box center [787, 439] width 52 height 17
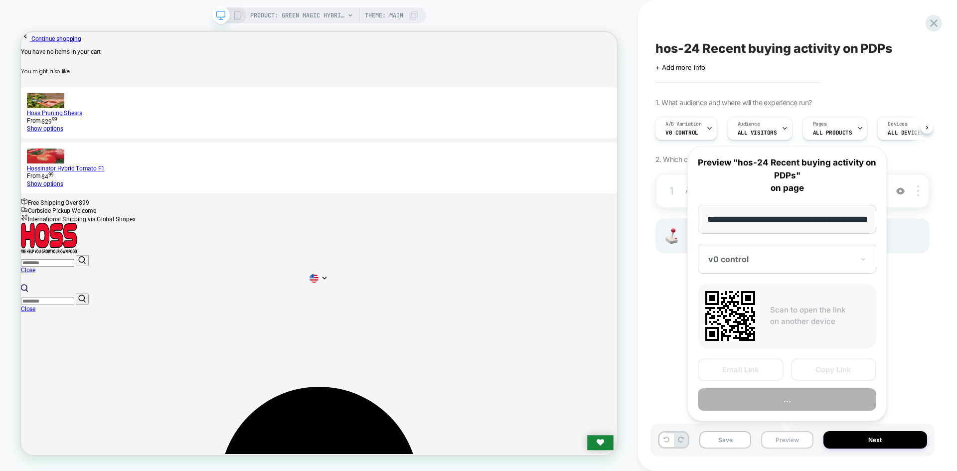
scroll to position [0, 132]
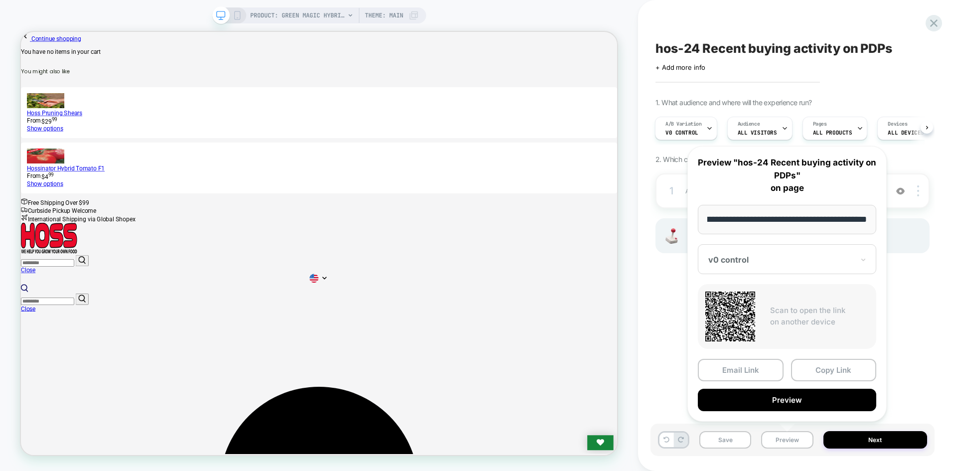
click at [772, 264] on div at bounding box center [781, 260] width 146 height 10
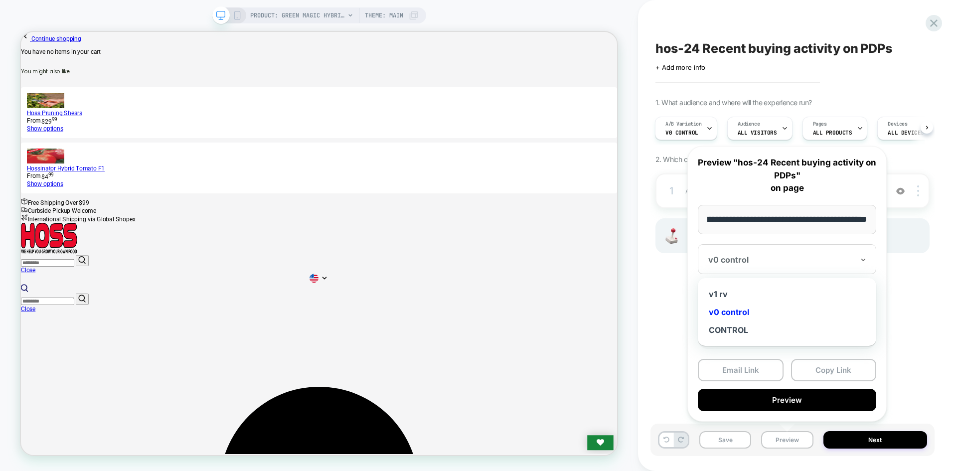
scroll to position [0, 0]
click at [737, 314] on div "v0 control" at bounding box center [787, 312] width 168 height 18
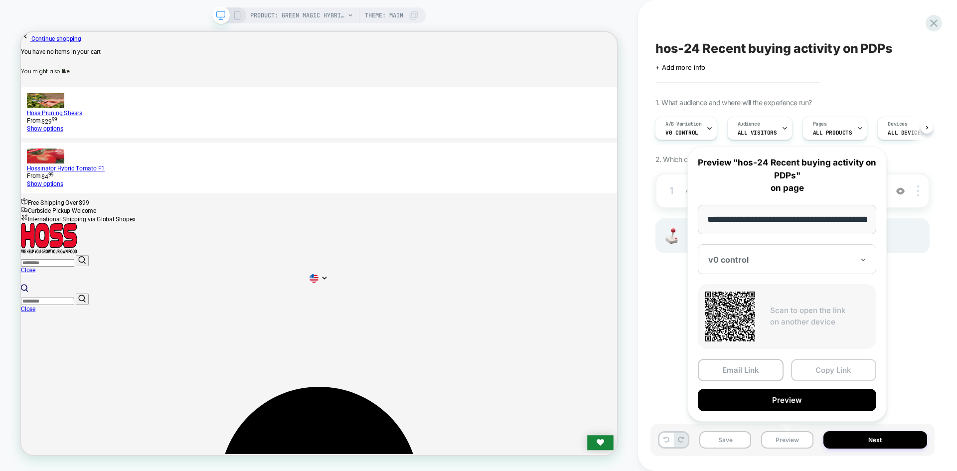
click at [852, 370] on button "Copy Link" at bounding box center [834, 370] width 86 height 22
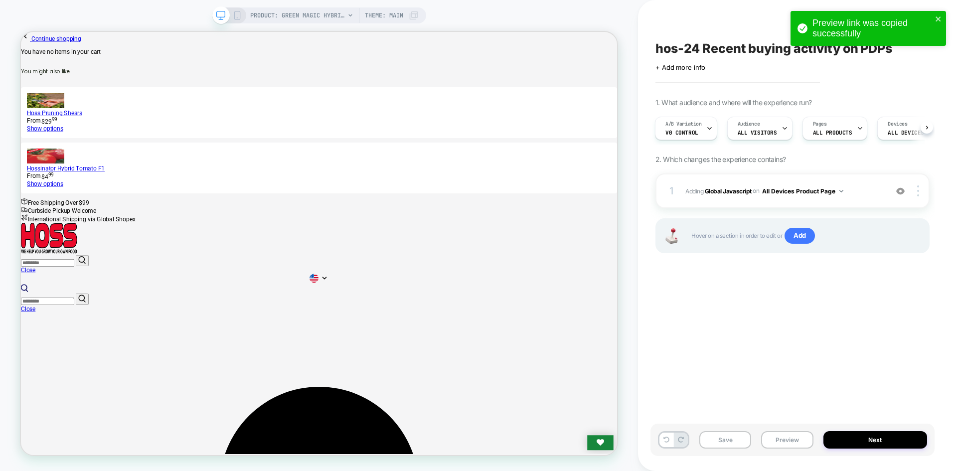
click at [789, 429] on div "Save Preview Next" at bounding box center [792, 440] width 284 height 32
click at [789, 436] on button "Preview" at bounding box center [787, 439] width 52 height 17
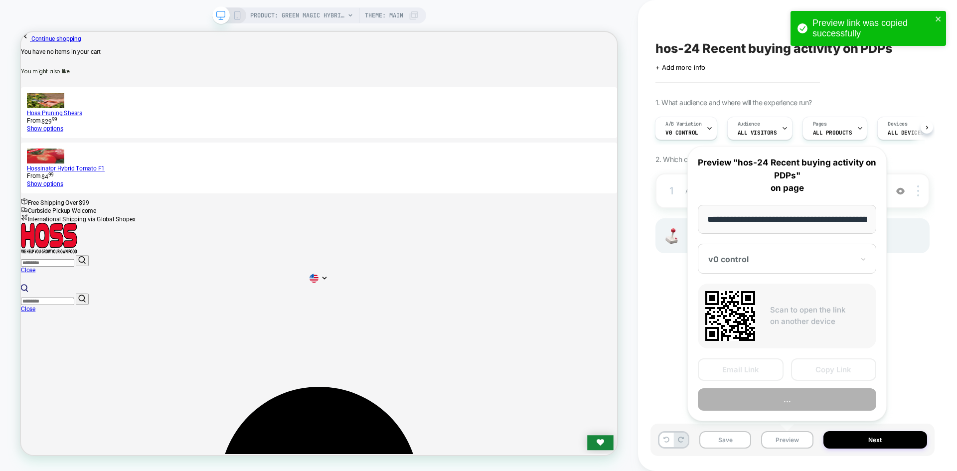
scroll to position [0, 132]
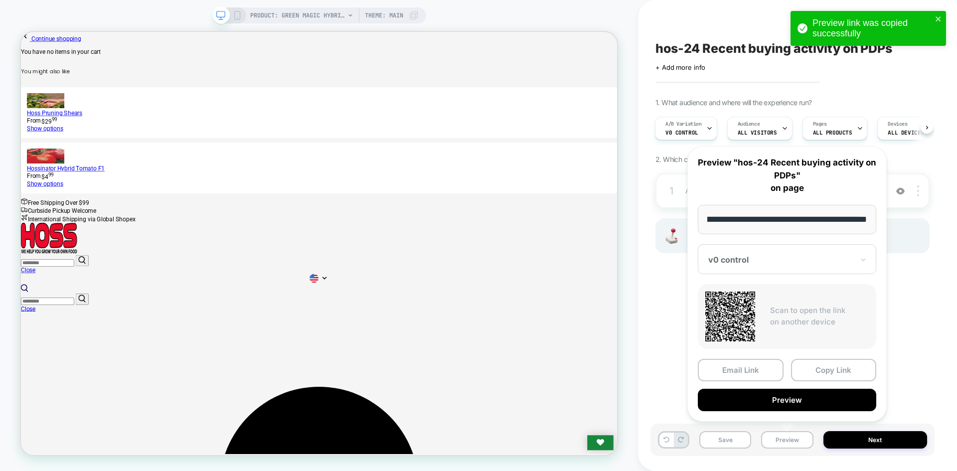
click at [748, 273] on div "v0 control" at bounding box center [787, 259] width 178 height 30
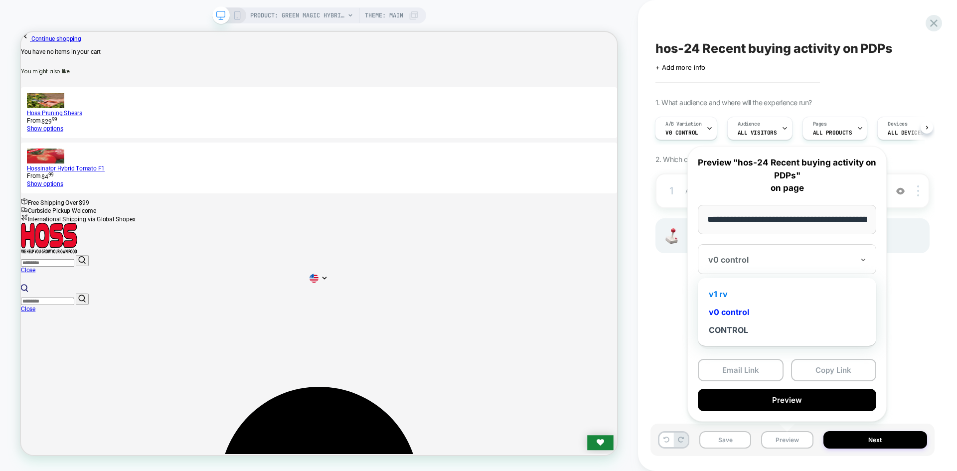
click at [739, 295] on div "v1 rv" at bounding box center [787, 294] width 168 height 18
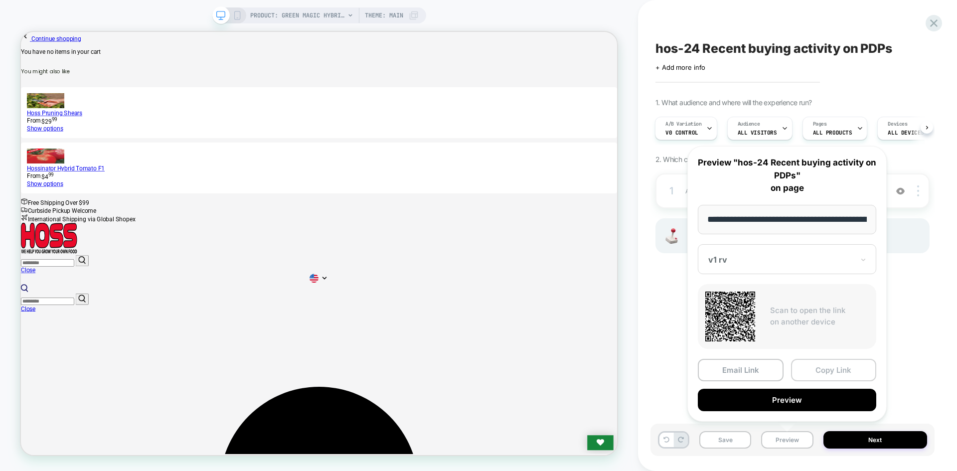
click at [819, 371] on button "Copy Link" at bounding box center [834, 370] width 86 height 22
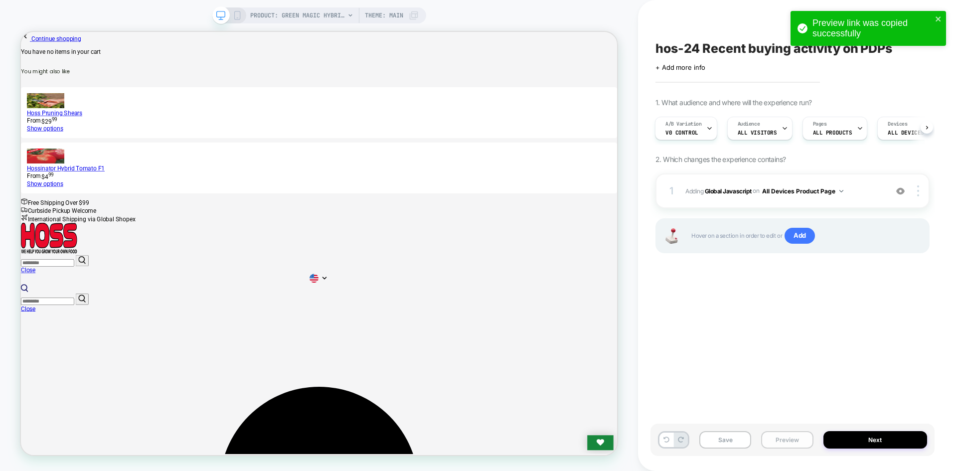
click at [797, 434] on button "Preview" at bounding box center [787, 439] width 52 height 17
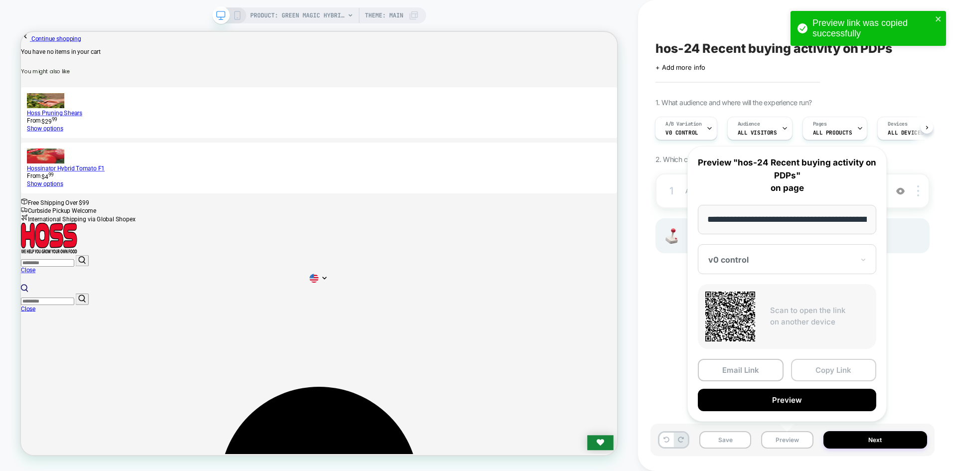
click at [816, 380] on button "Copy Link" at bounding box center [834, 370] width 86 height 22
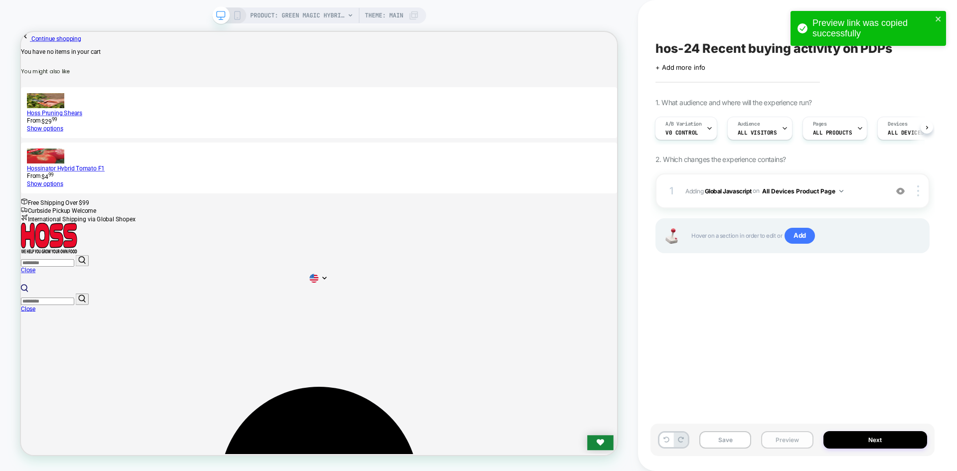
click at [774, 438] on button "Preview" at bounding box center [787, 439] width 52 height 17
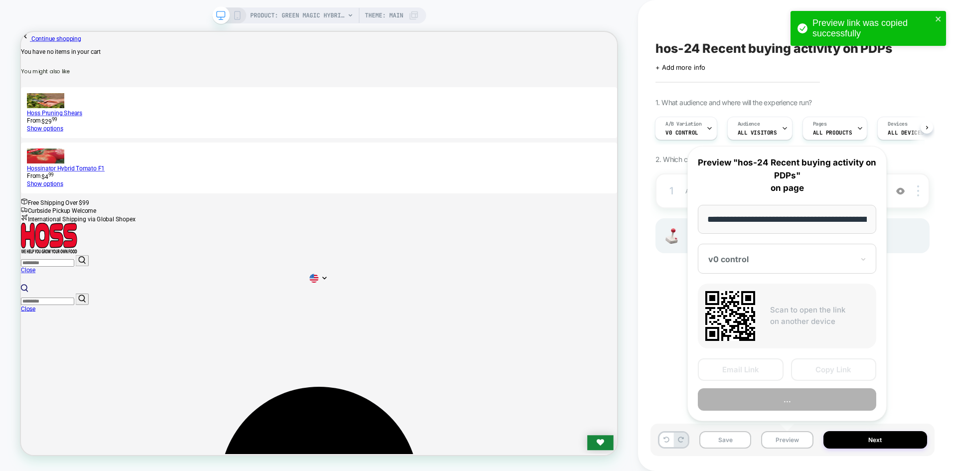
scroll to position [0, 132]
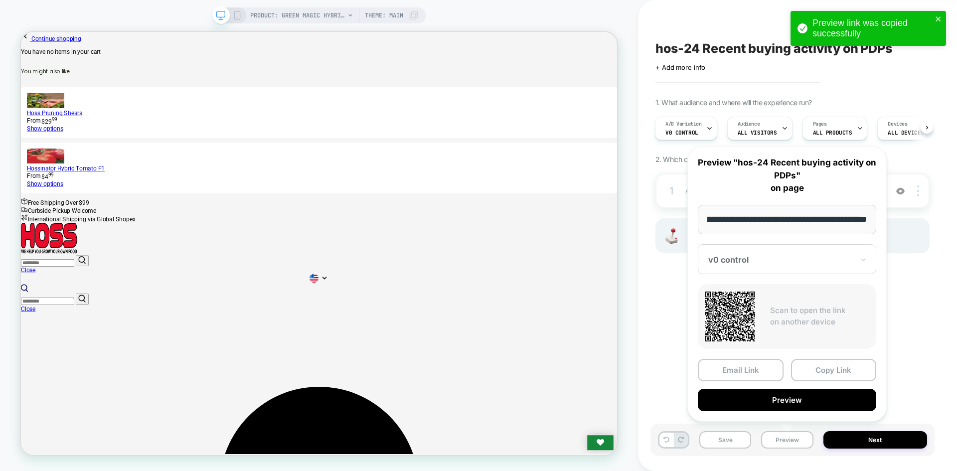
click at [756, 271] on div "v0 control" at bounding box center [787, 259] width 178 height 30
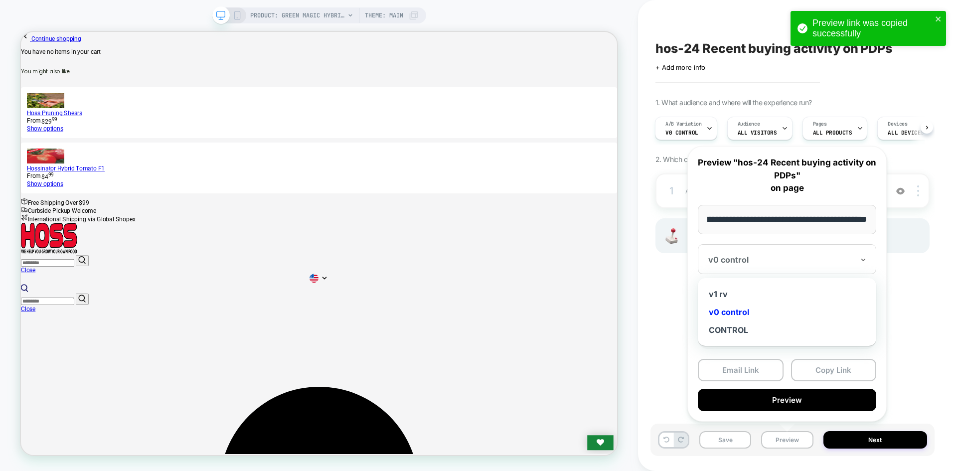
scroll to position [0, 0]
click at [735, 294] on div "v1 rv" at bounding box center [787, 294] width 168 height 18
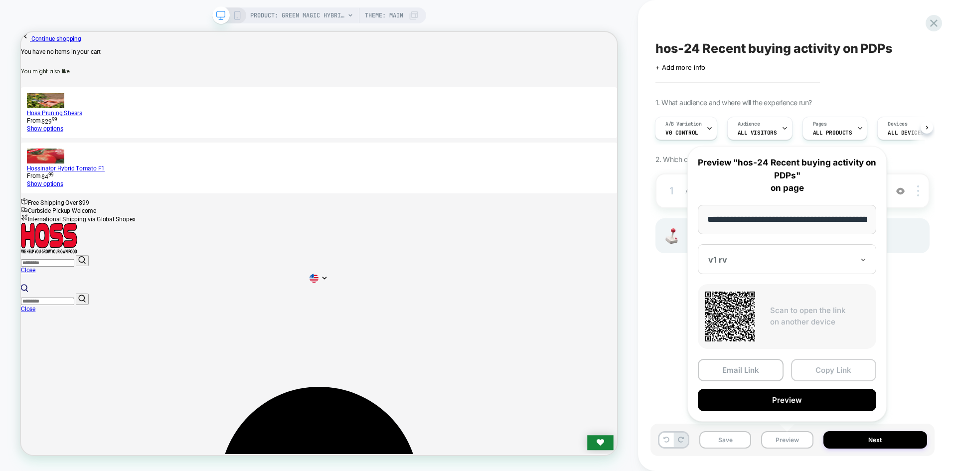
click at [829, 373] on button "Copy Link" at bounding box center [834, 370] width 86 height 22
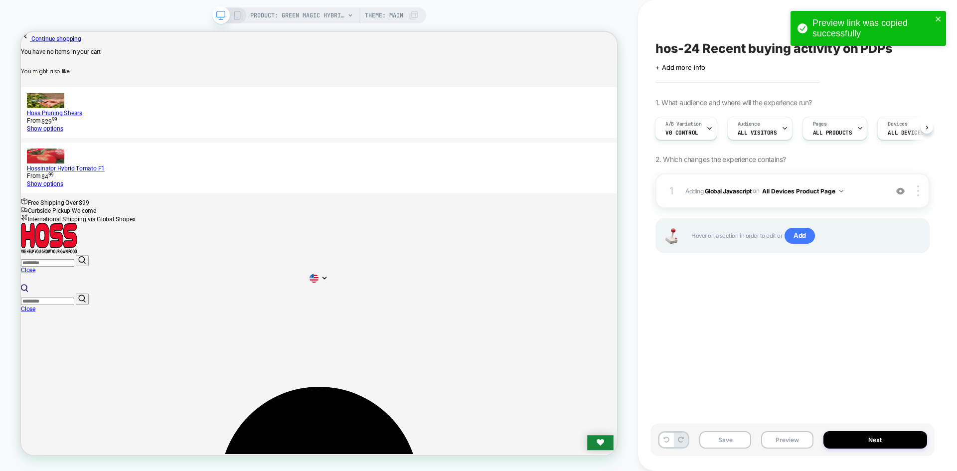
click at [727, 201] on div "1 Adding Global Javascript on All Devices Product Page Add Before Add After Tar…" at bounding box center [792, 190] width 274 height 35
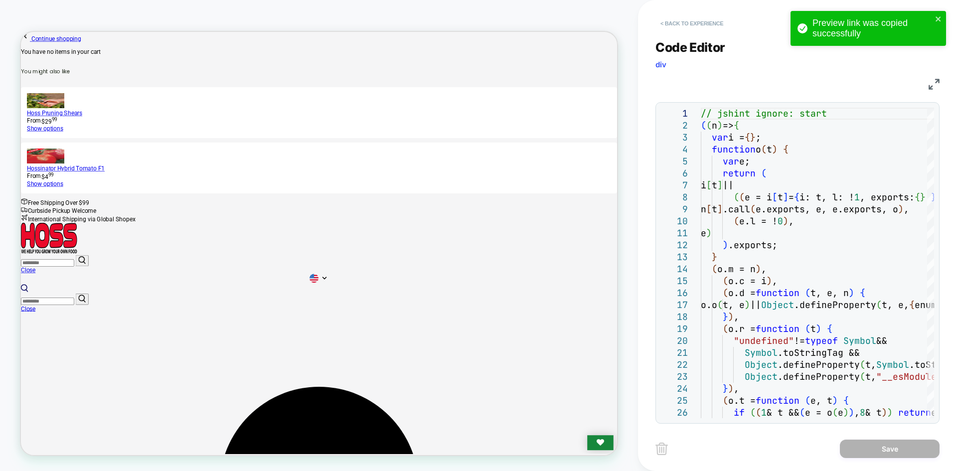
click at [680, 20] on button "< Back to experience" at bounding box center [691, 23] width 73 height 16
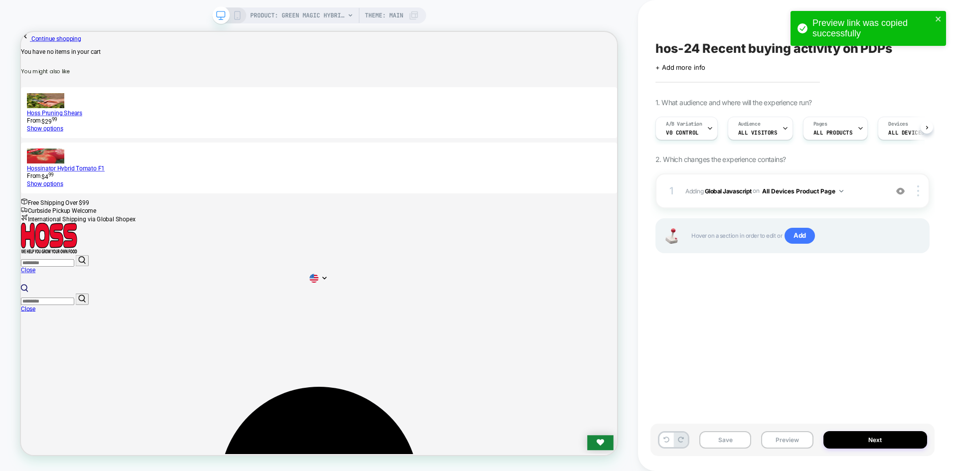
scroll to position [0, 0]
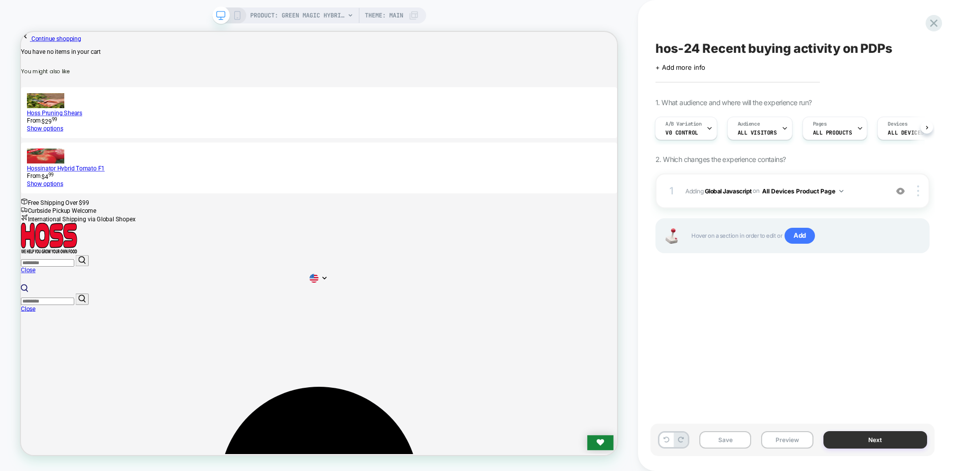
click at [875, 443] on button "Next" at bounding box center [875, 439] width 104 height 17
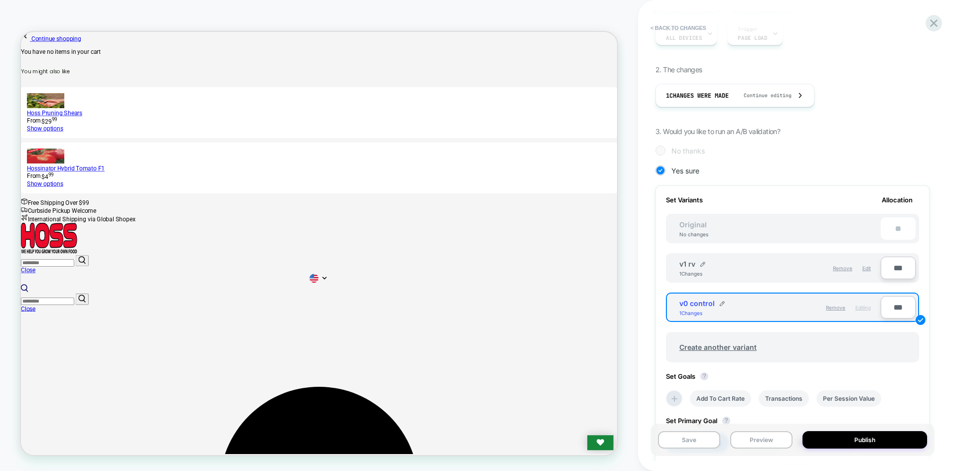
scroll to position [292, 0]
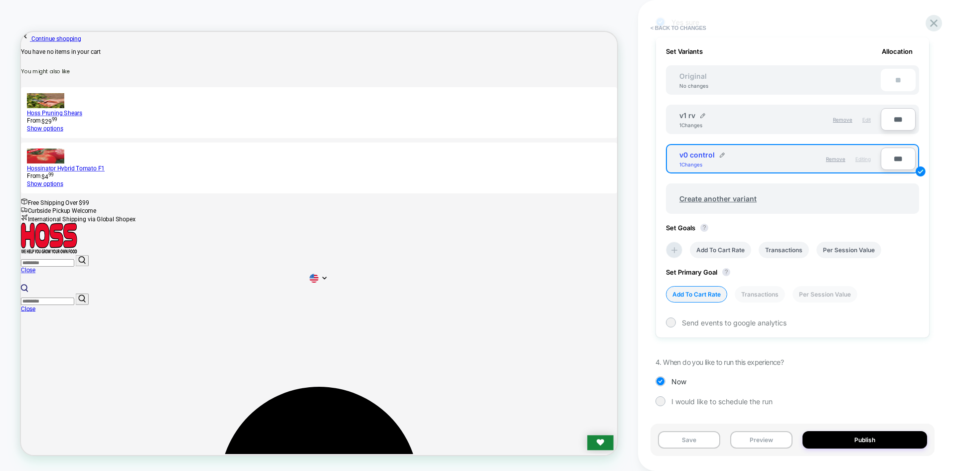
click at [865, 123] on div "Edit" at bounding box center [866, 119] width 8 height 17
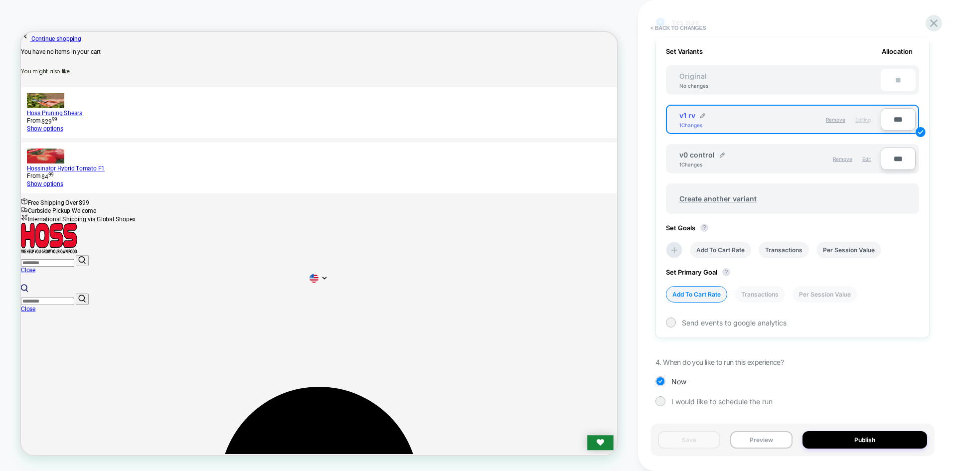
scroll to position [0, 0]
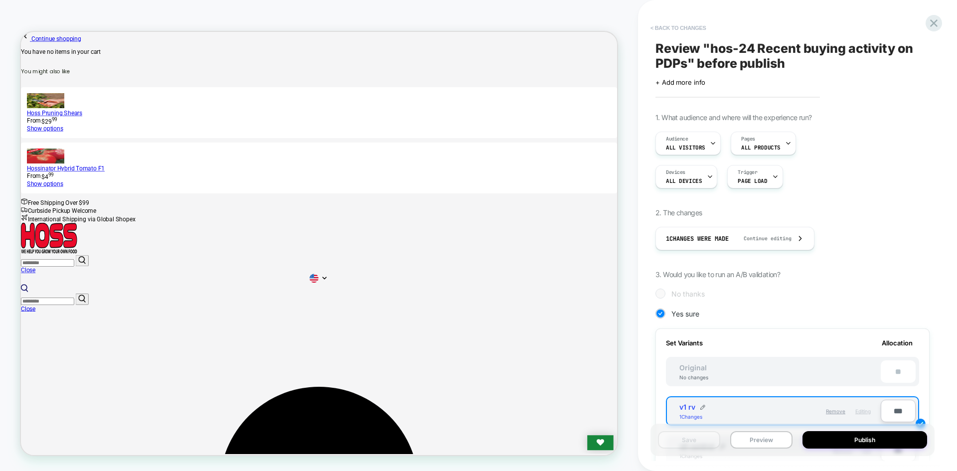
click at [680, 31] on button "< Back to changes" at bounding box center [678, 28] width 66 height 16
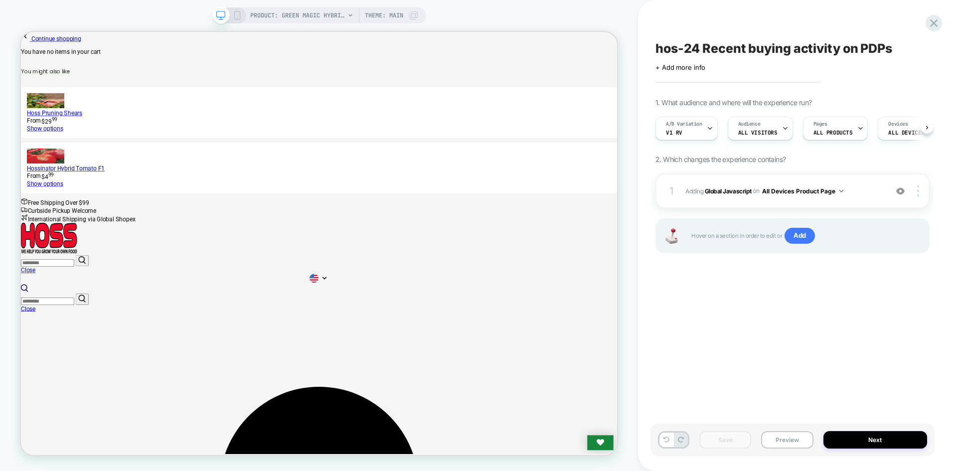
scroll to position [0, 0]
click at [720, 193] on b "Global Javascript" at bounding box center [728, 190] width 47 height 7
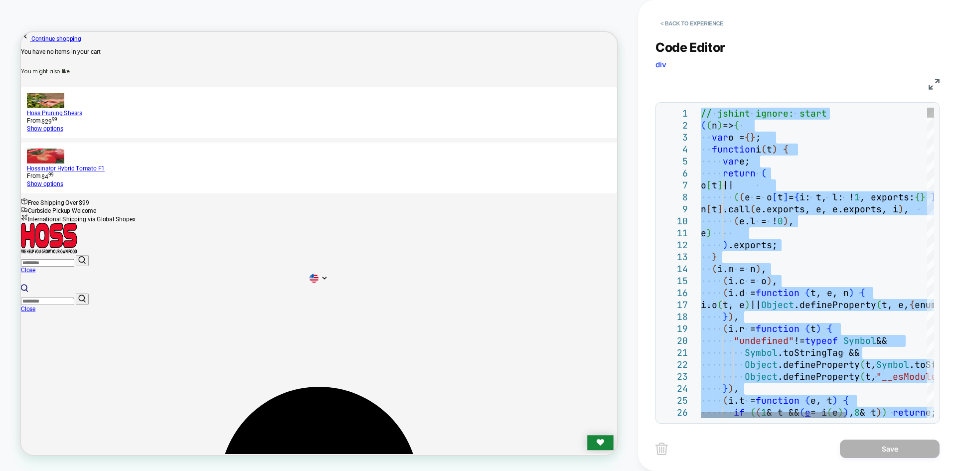
type textarea "**********"
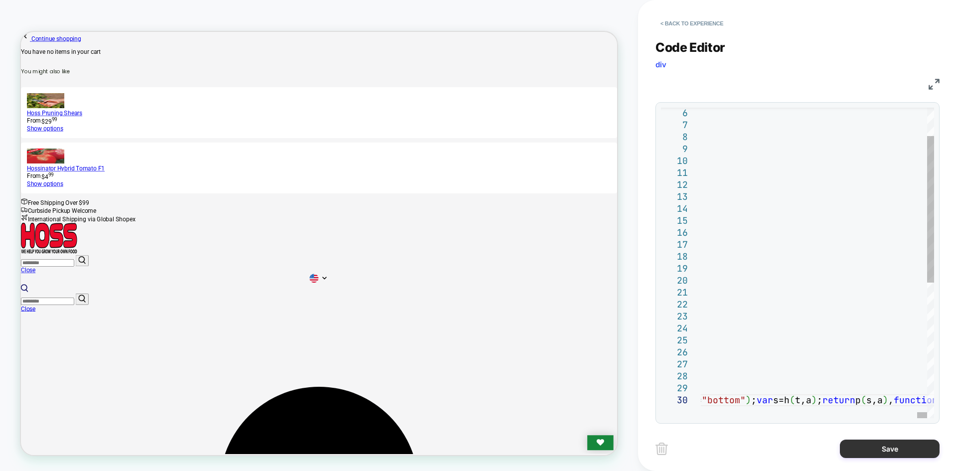
click at [862, 454] on button "Save" at bounding box center [890, 449] width 100 height 18
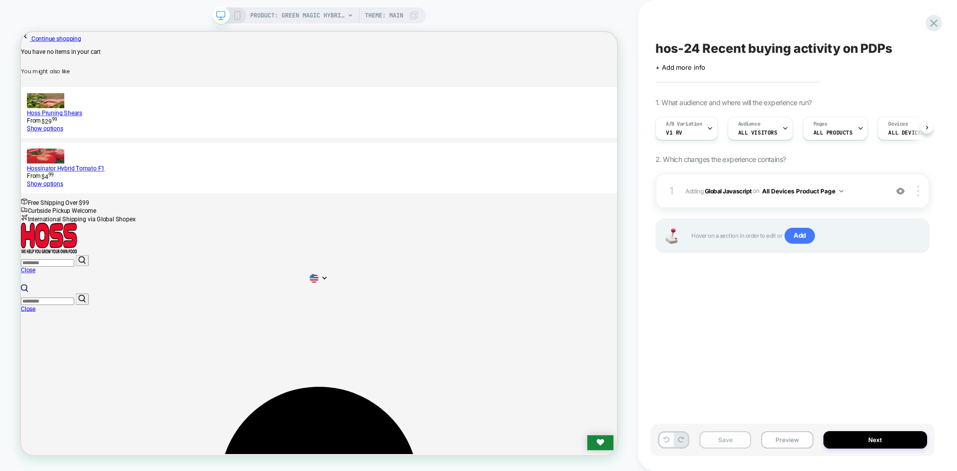
scroll to position [0, 0]
click at [734, 444] on button "Save" at bounding box center [725, 439] width 52 height 17
click at [793, 442] on button "Preview" at bounding box center [787, 439] width 52 height 17
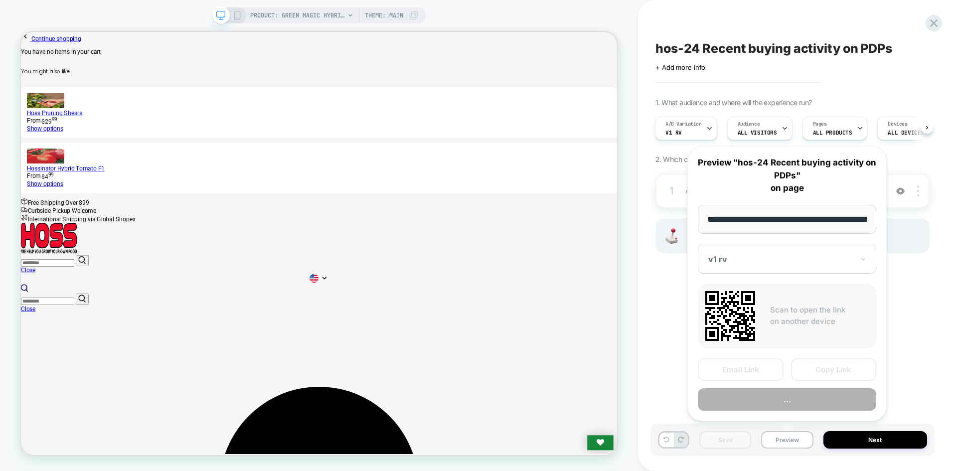
scroll to position [0, 132]
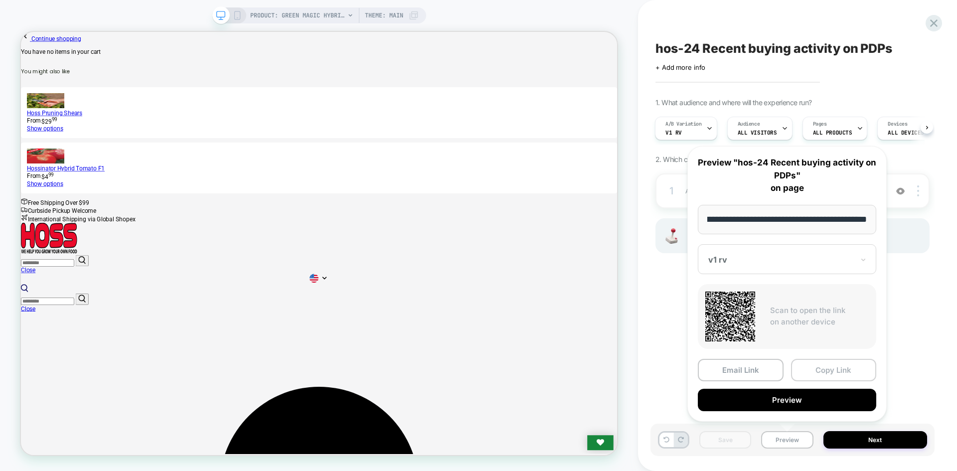
click at [822, 369] on button "Copy Link" at bounding box center [834, 370] width 86 height 22
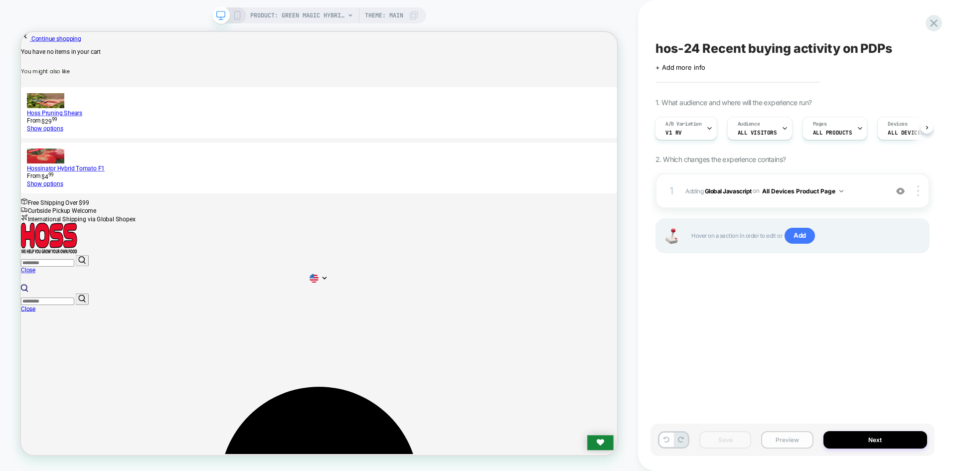
click at [779, 440] on button "Preview" at bounding box center [787, 439] width 52 height 17
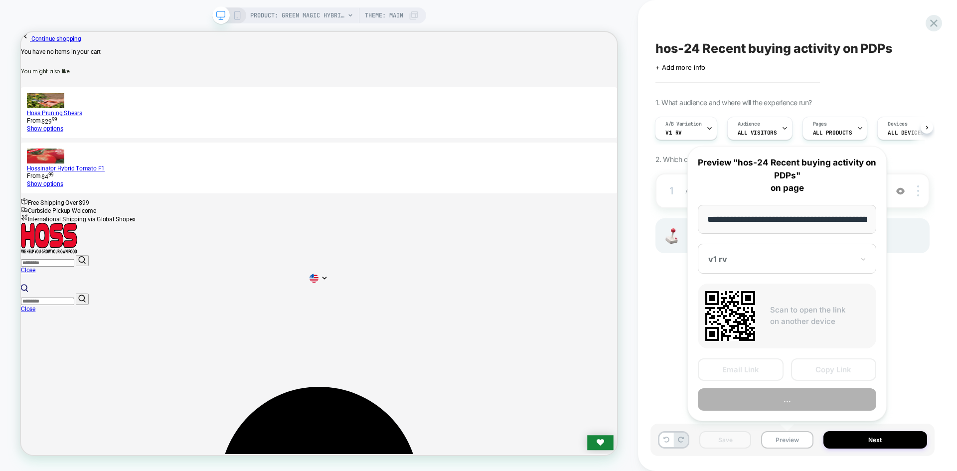
scroll to position [0, 132]
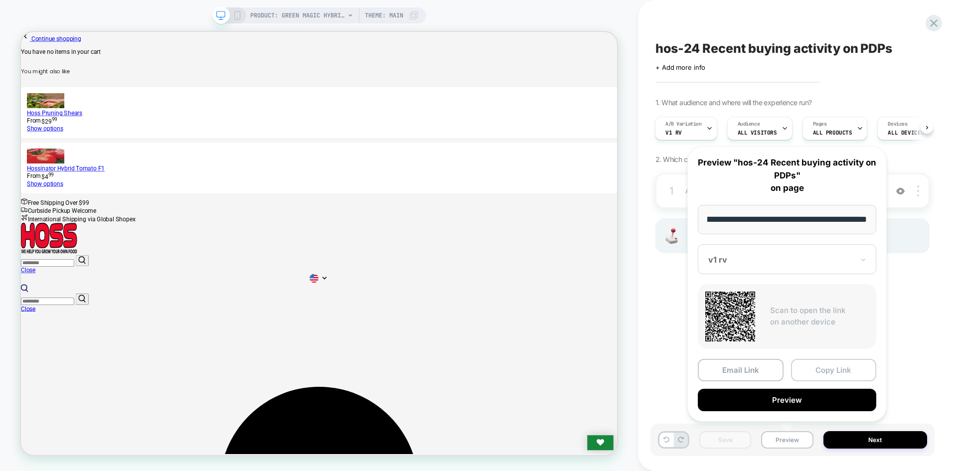
click at [837, 360] on button "Copy Link" at bounding box center [834, 370] width 86 height 22
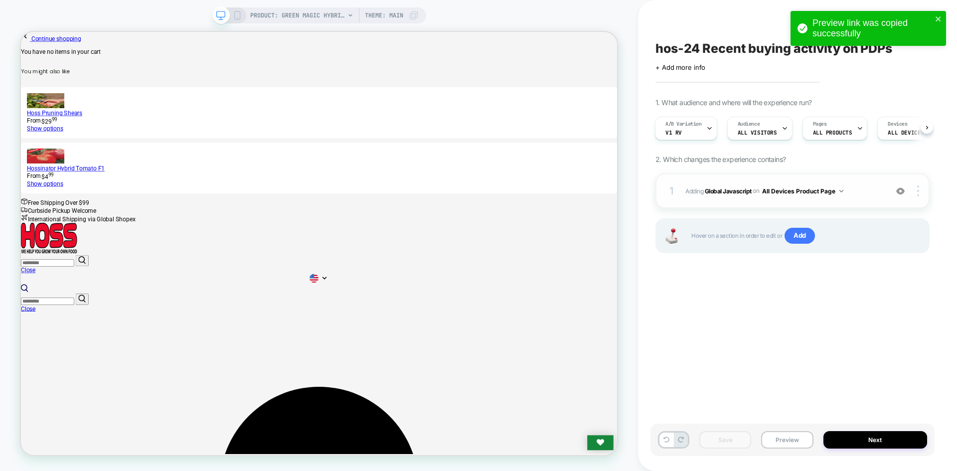
click at [725, 196] on span "Adding Global Javascript on All Devices Product Page" at bounding box center [783, 191] width 197 height 12
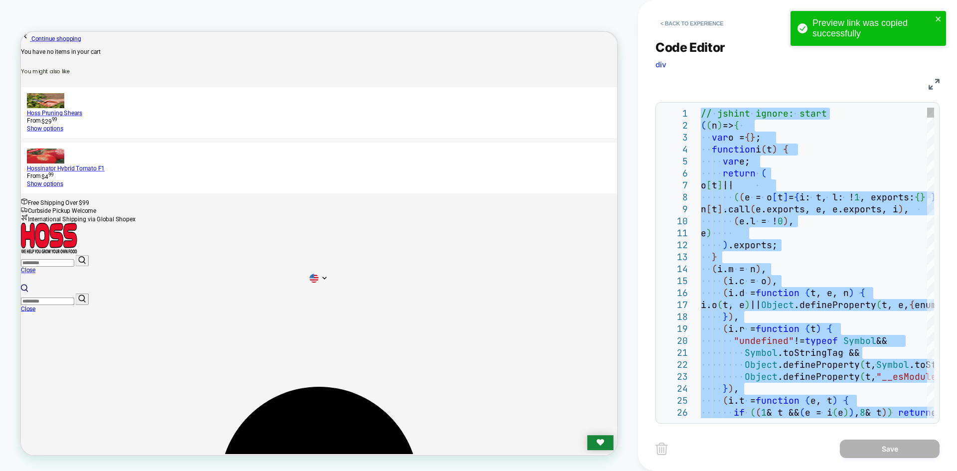
type textarea "**********"
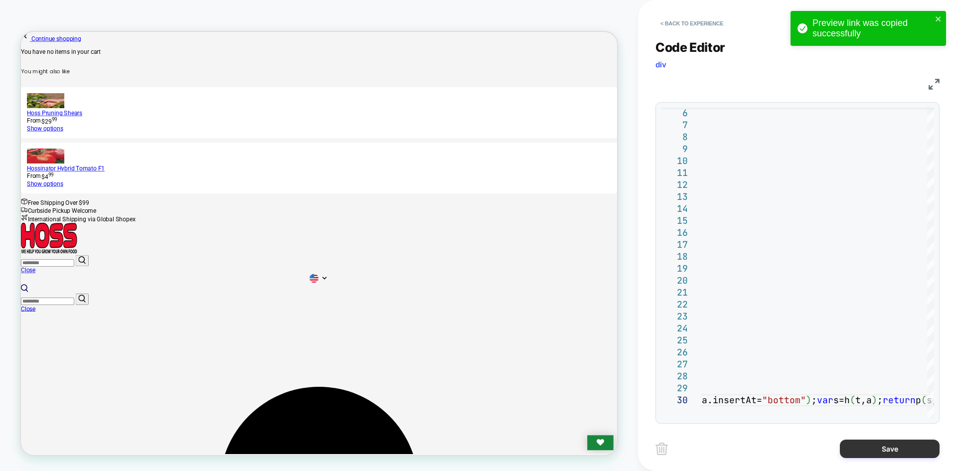
click at [890, 448] on button "Save" at bounding box center [890, 449] width 100 height 18
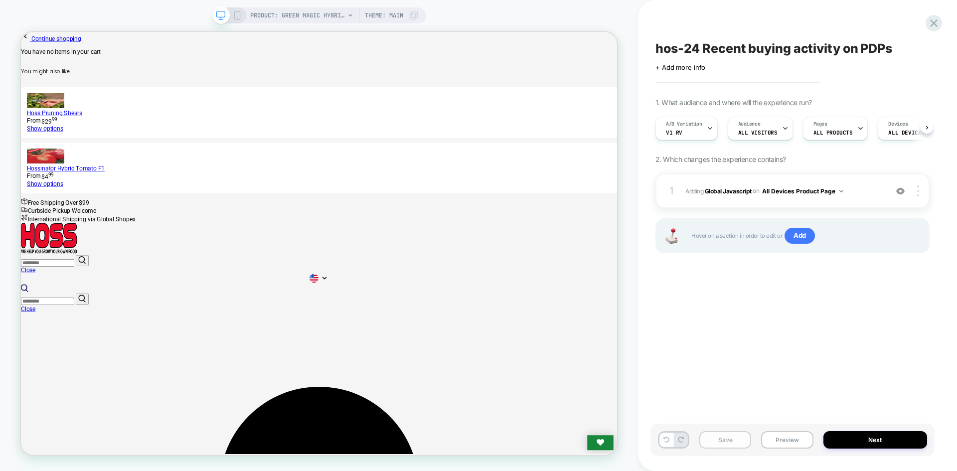
scroll to position [0, 0]
click at [728, 439] on button "Save" at bounding box center [725, 439] width 52 height 17
click at [798, 437] on button "Preview" at bounding box center [787, 439] width 52 height 17
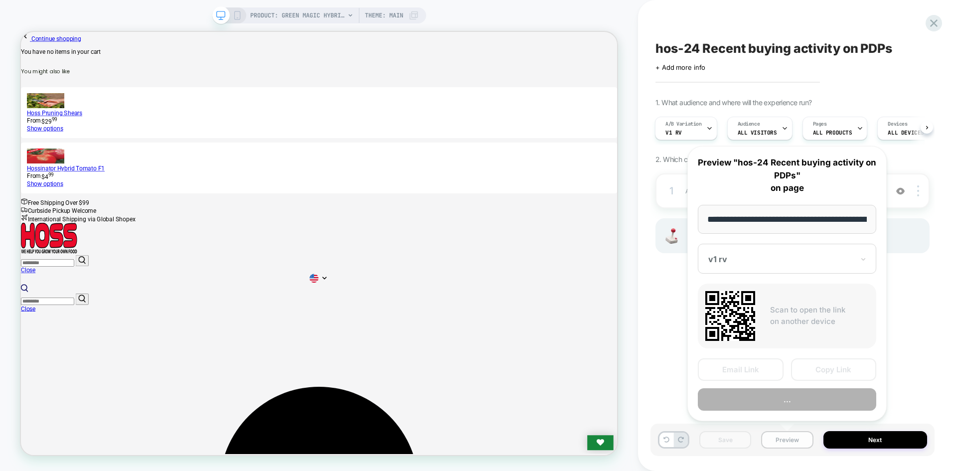
scroll to position [0, 132]
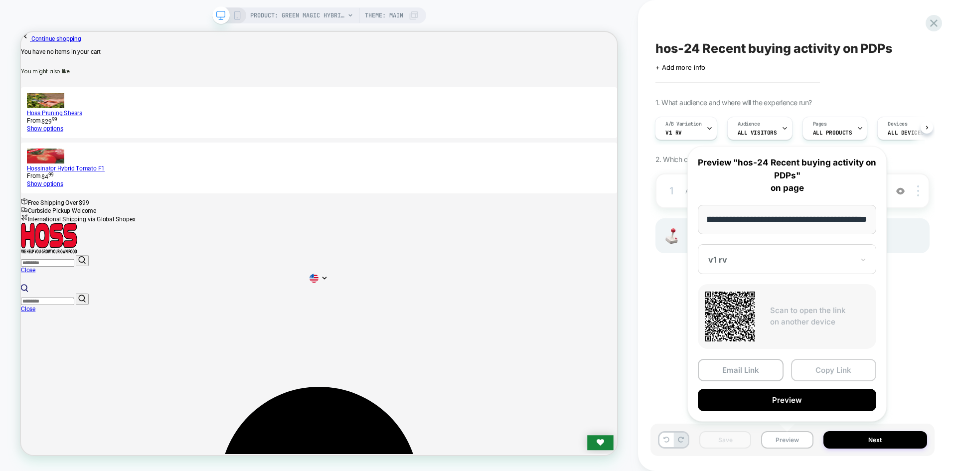
click at [821, 370] on button "Copy Link" at bounding box center [834, 370] width 86 height 22
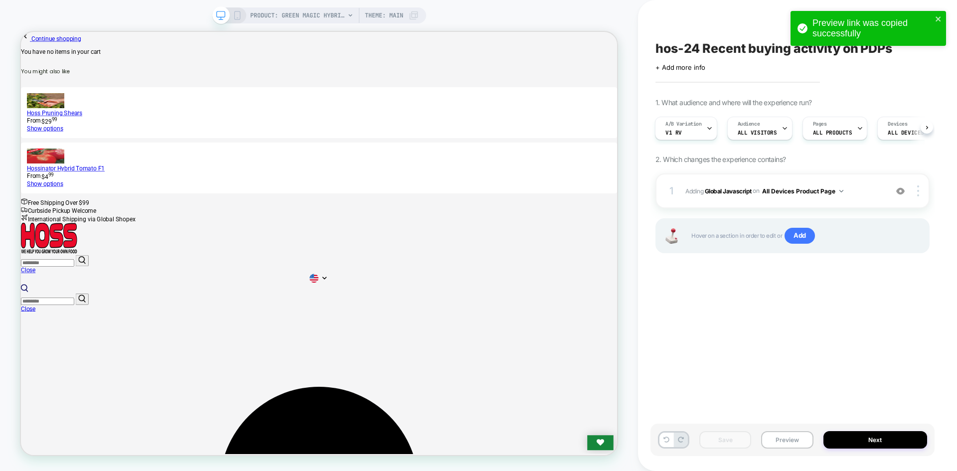
click at [857, 422] on div "hos-24 Recent buying activity on PDPs Click to edit experience details + Add mo…" at bounding box center [792, 235] width 284 height 451
click at [863, 450] on div "Save Preview Next" at bounding box center [792, 440] width 284 height 32
click at [869, 435] on button "Next" at bounding box center [875, 439] width 104 height 17
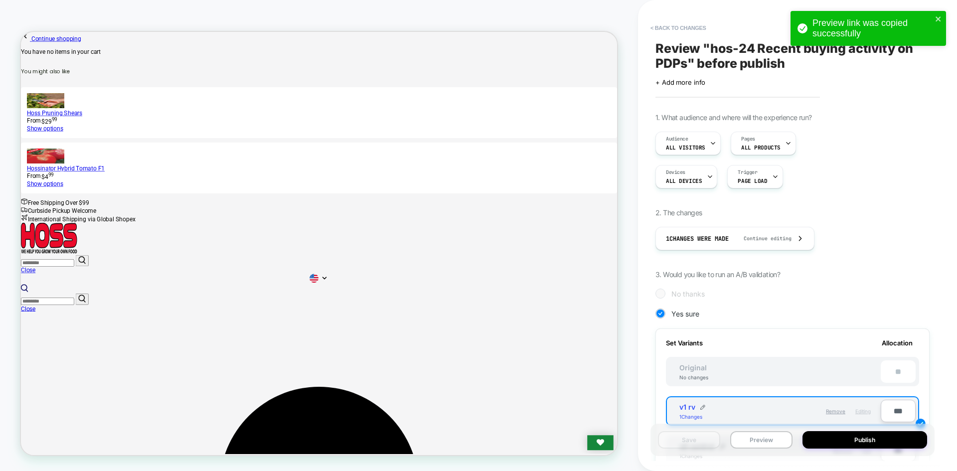
scroll to position [50, 0]
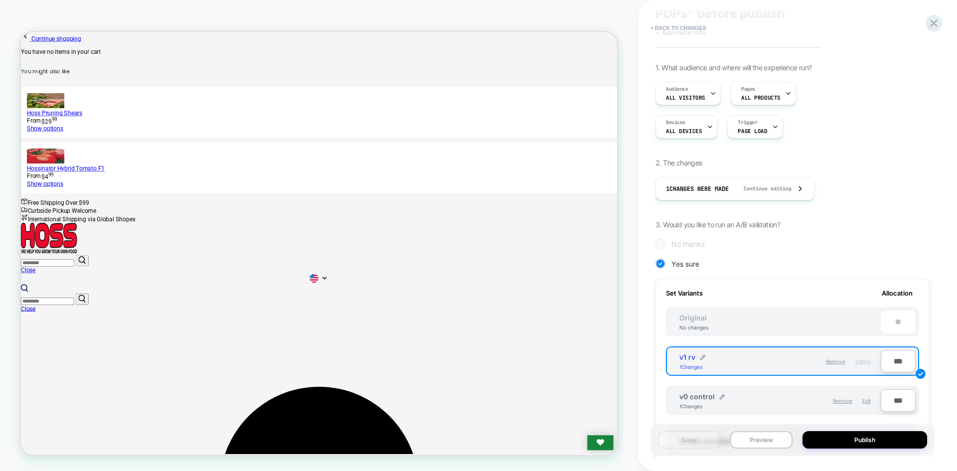
click at [871, 404] on div "Remove Edit" at bounding box center [828, 400] width 96 height 17
click at [867, 397] on div "Edit" at bounding box center [866, 400] width 8 height 17
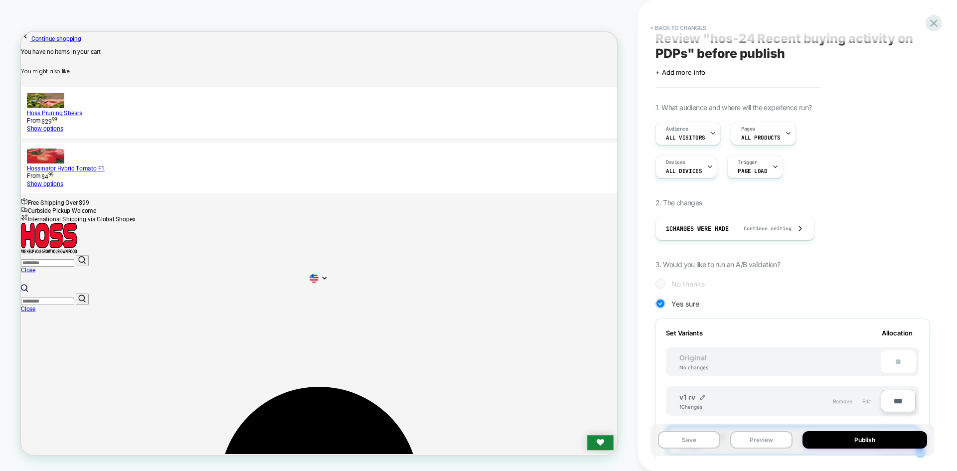
scroll to position [0, 0]
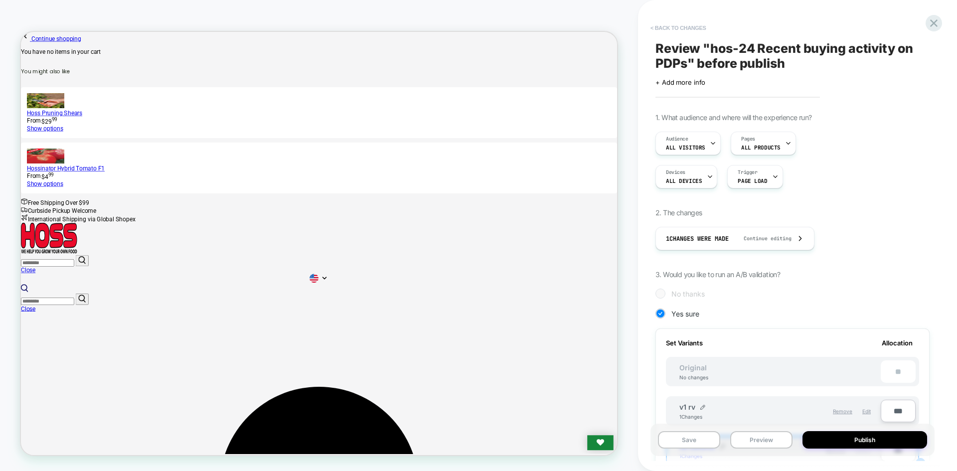
click at [682, 25] on button "< Back to changes" at bounding box center [678, 28] width 66 height 16
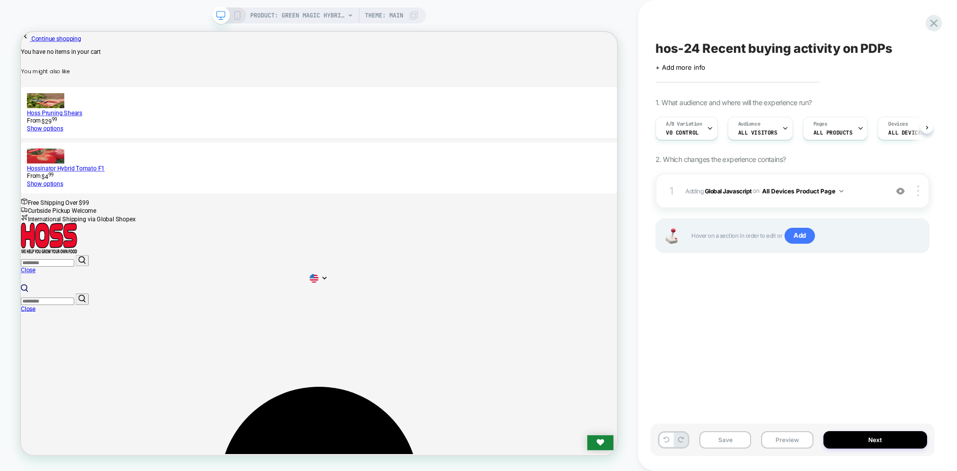
scroll to position [0, 0]
click at [722, 194] on b "Global Javascript" at bounding box center [728, 190] width 47 height 7
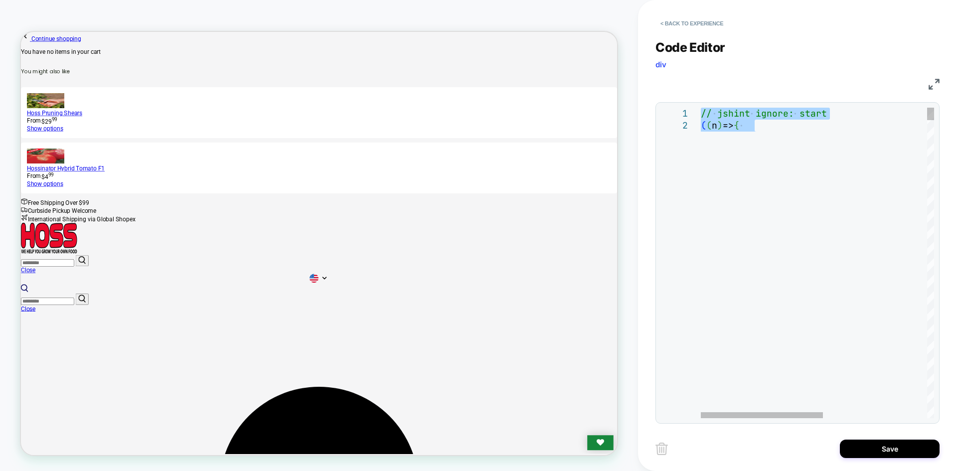
type textarea "**********"
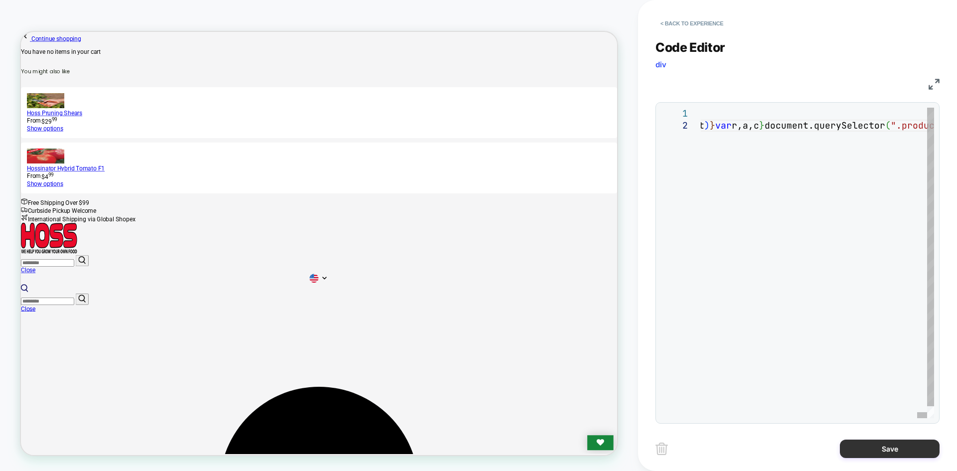
click at [861, 442] on button "Save" at bounding box center [890, 449] width 100 height 18
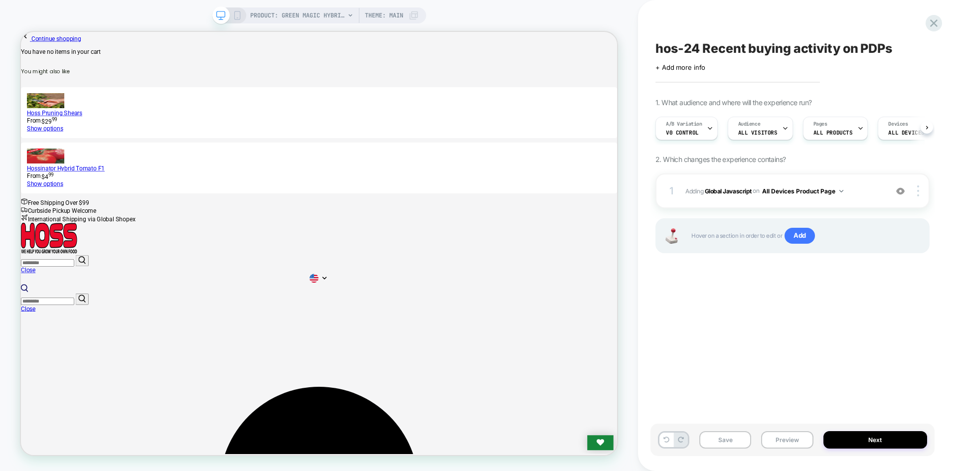
scroll to position [0, 0]
click at [694, 436] on div "Save Preview Next" at bounding box center [792, 440] width 284 height 32
click at [721, 436] on button "Save" at bounding box center [725, 439] width 52 height 17
click at [795, 445] on button "Preview" at bounding box center [787, 439] width 52 height 17
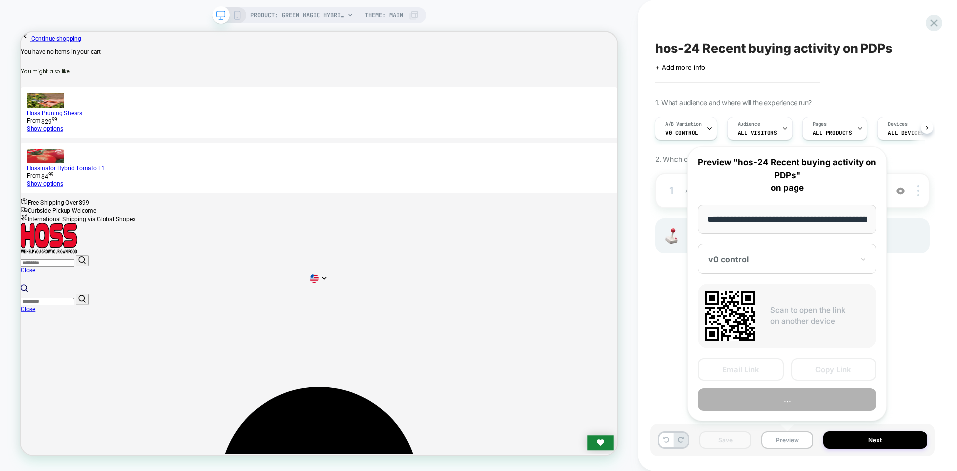
scroll to position [0, 132]
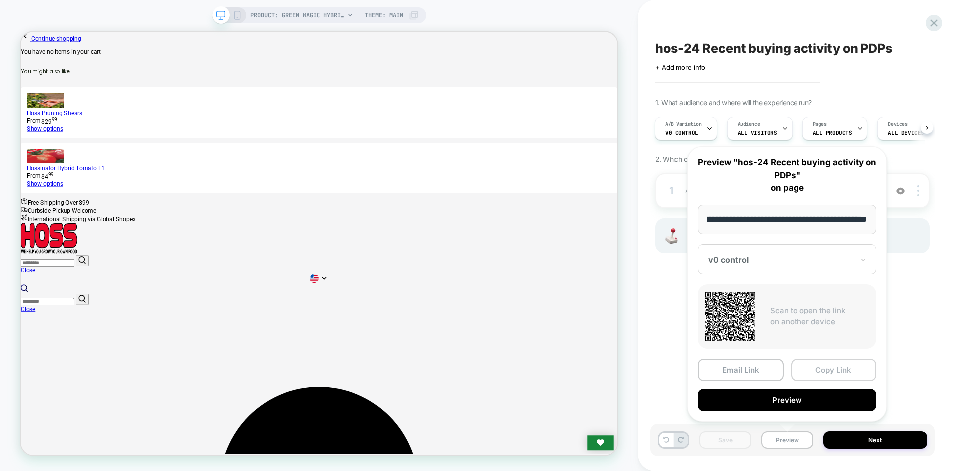
click at [808, 377] on button "Copy Link" at bounding box center [834, 370] width 86 height 22
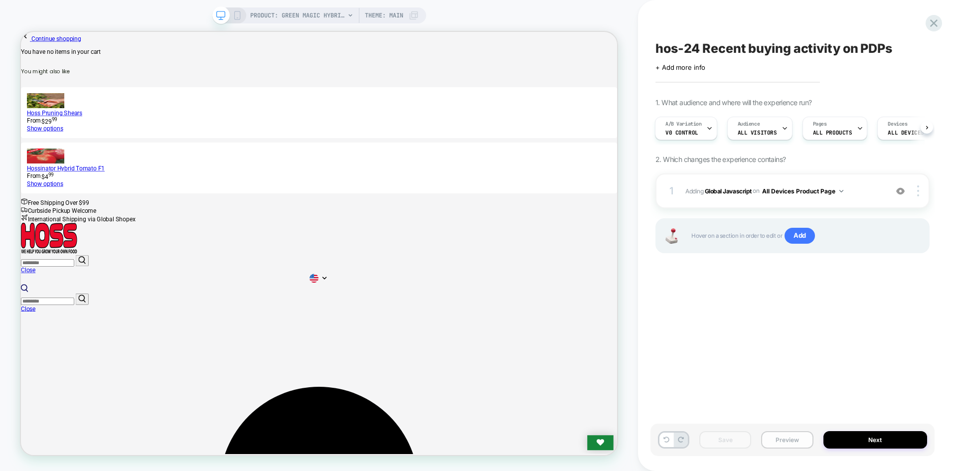
click at [795, 448] on button "Preview" at bounding box center [787, 439] width 52 height 17
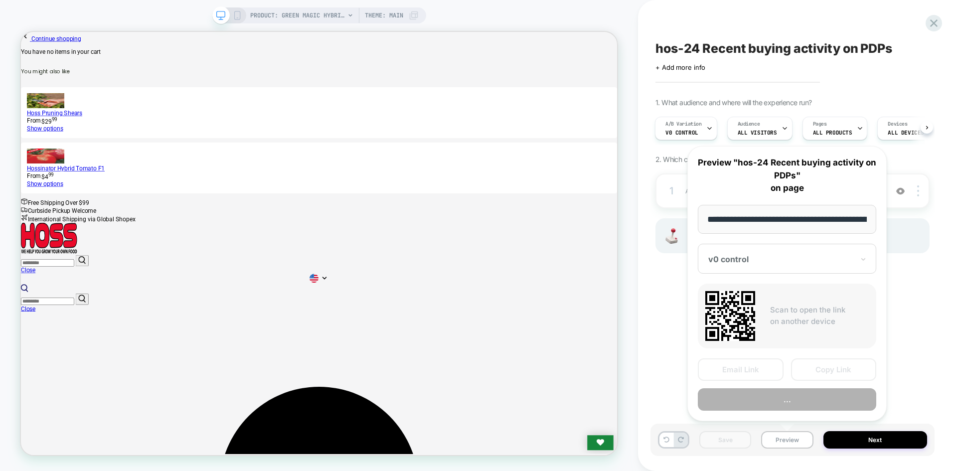
scroll to position [0, 132]
click at [821, 367] on button "Copy Link" at bounding box center [834, 370] width 86 height 22
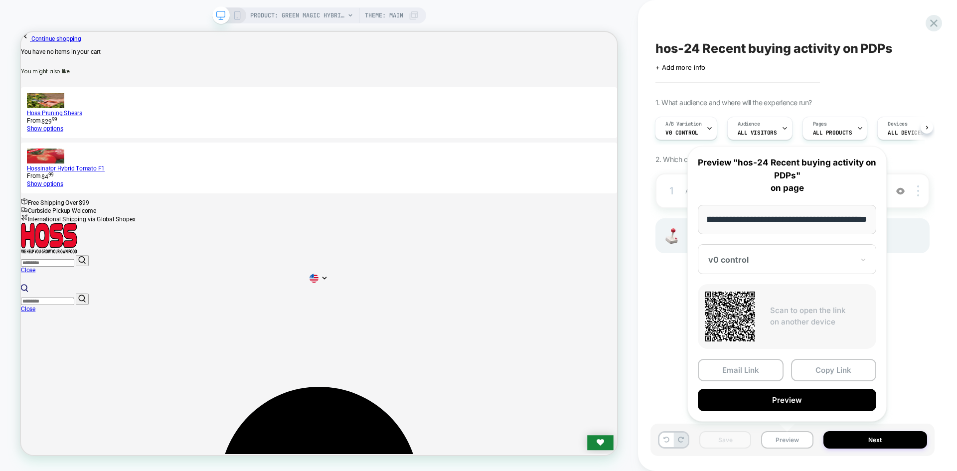
scroll to position [0, 0]
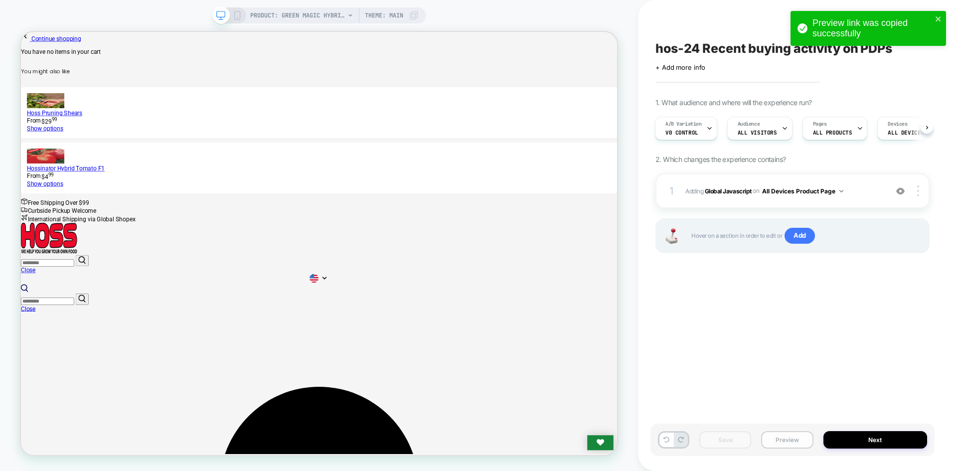
click at [780, 442] on button "Preview" at bounding box center [787, 439] width 52 height 17
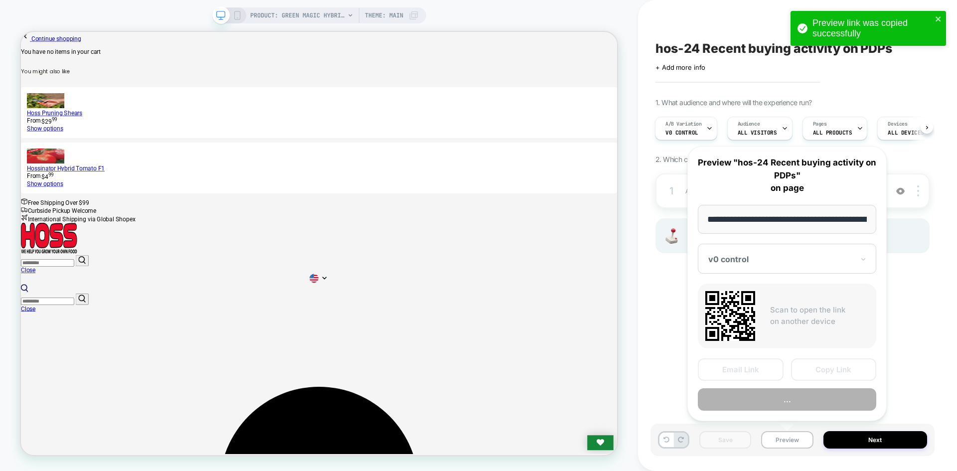
scroll to position [0, 132]
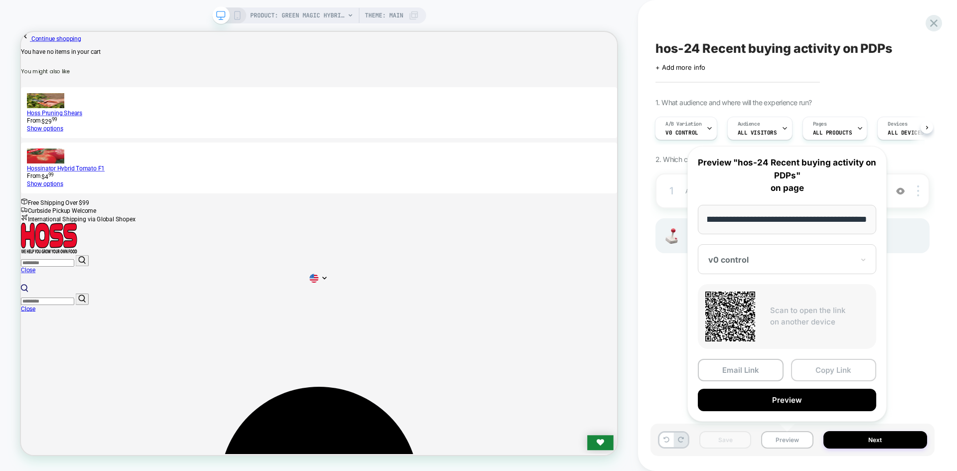
click at [823, 371] on button "Copy Link" at bounding box center [834, 370] width 86 height 22
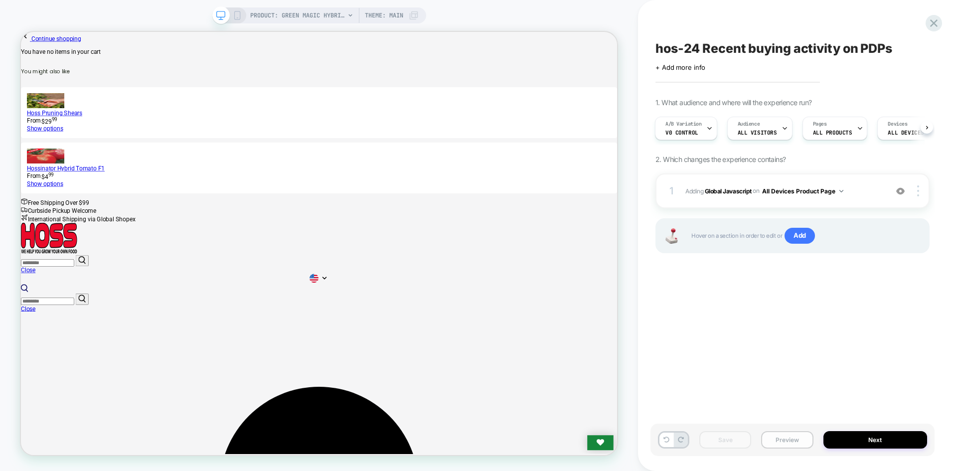
click at [774, 433] on button "Preview" at bounding box center [787, 439] width 52 height 17
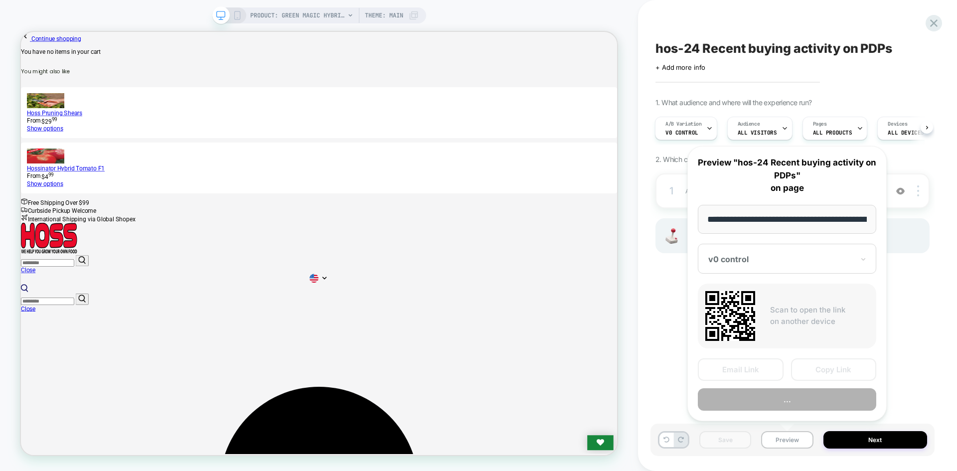
scroll to position [0, 132]
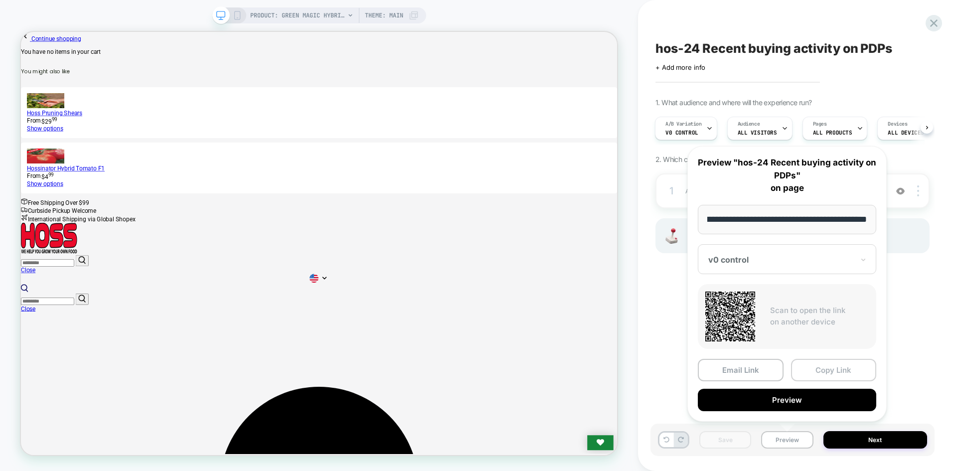
click at [828, 369] on button "Copy Link" at bounding box center [834, 370] width 86 height 22
